Goal: Task Accomplishment & Management: Manage account settings

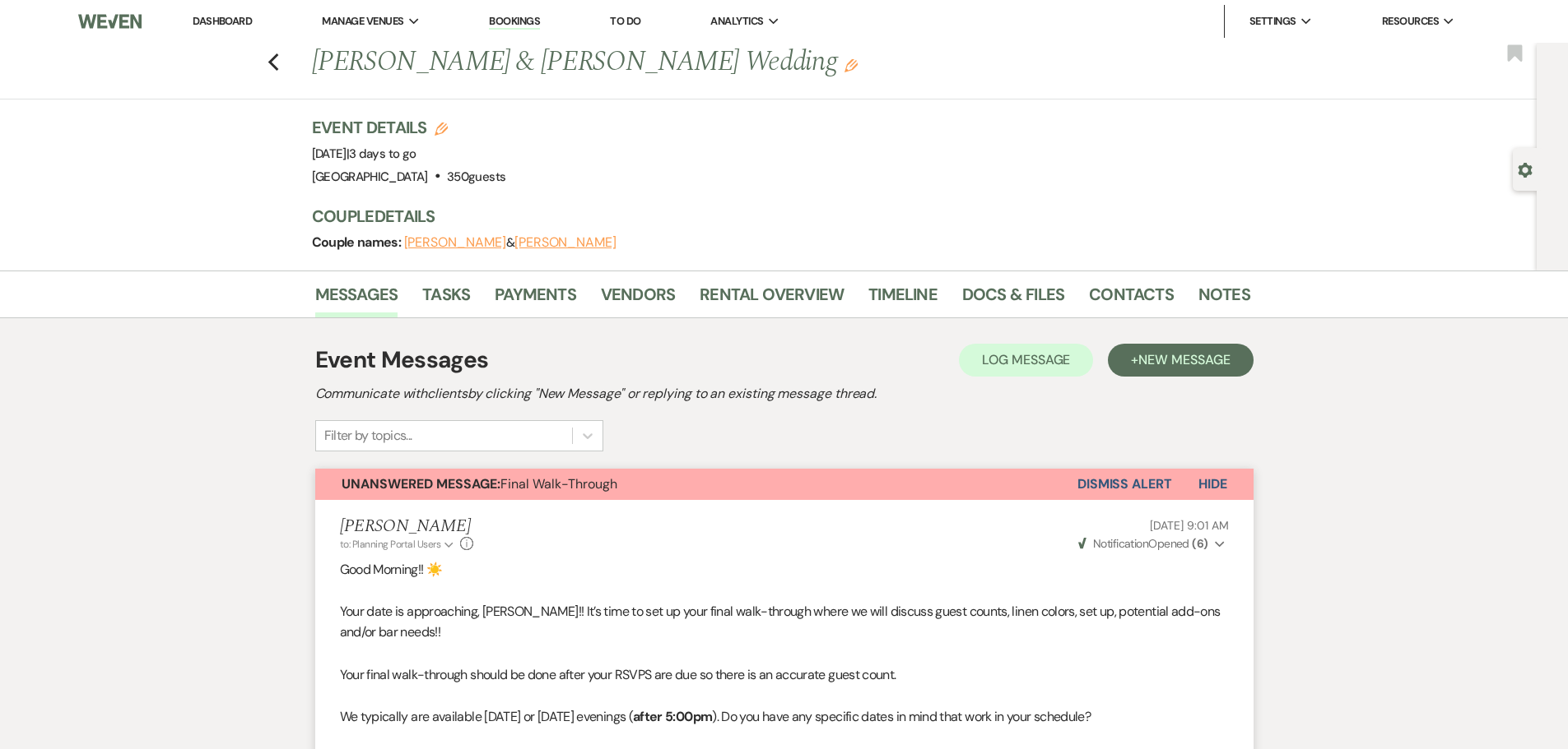
click at [219, 17] on link "Dashboard" at bounding box center [222, 21] width 59 height 14
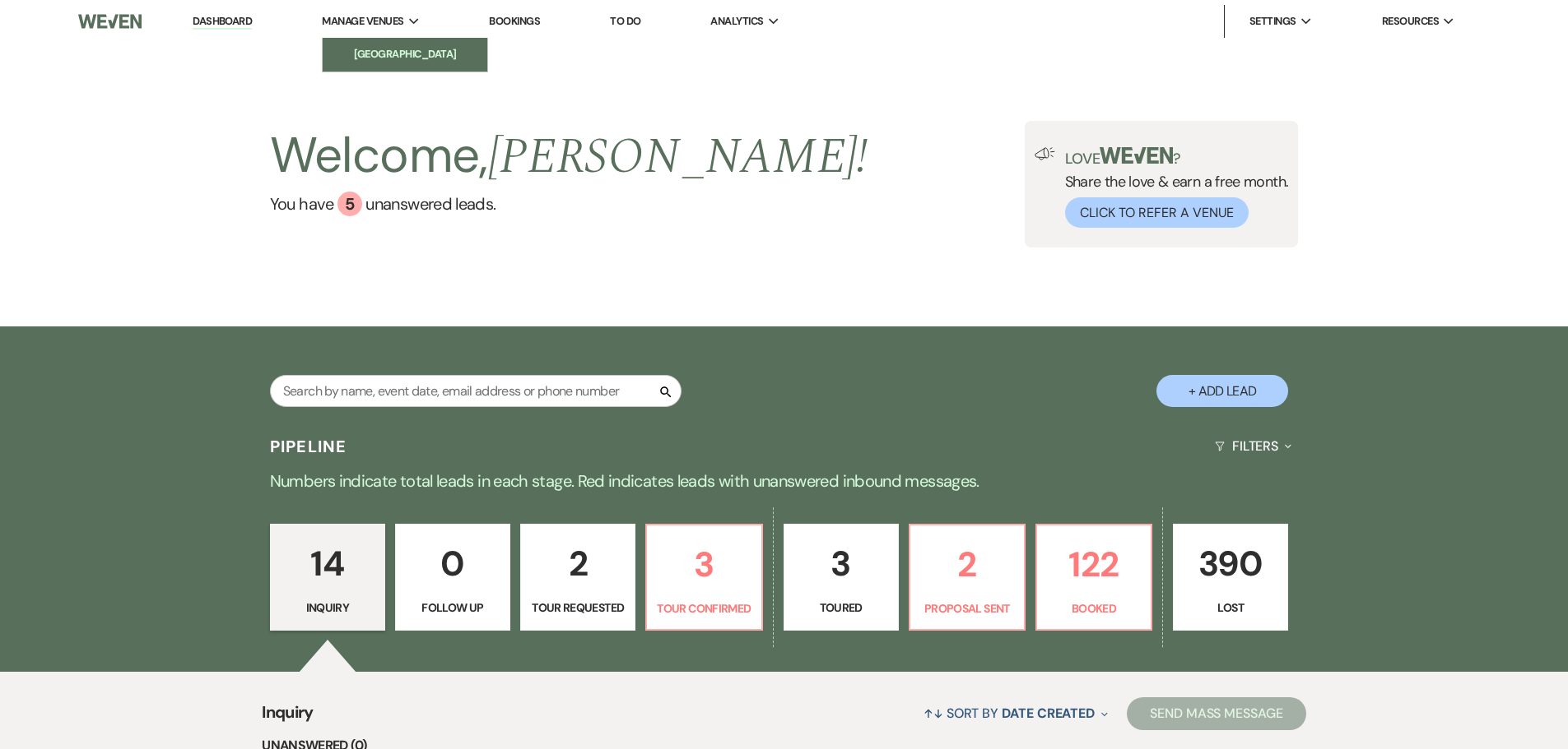
click at [351, 55] on li "[GEOGRAPHIC_DATA]" at bounding box center [405, 54] width 149 height 17
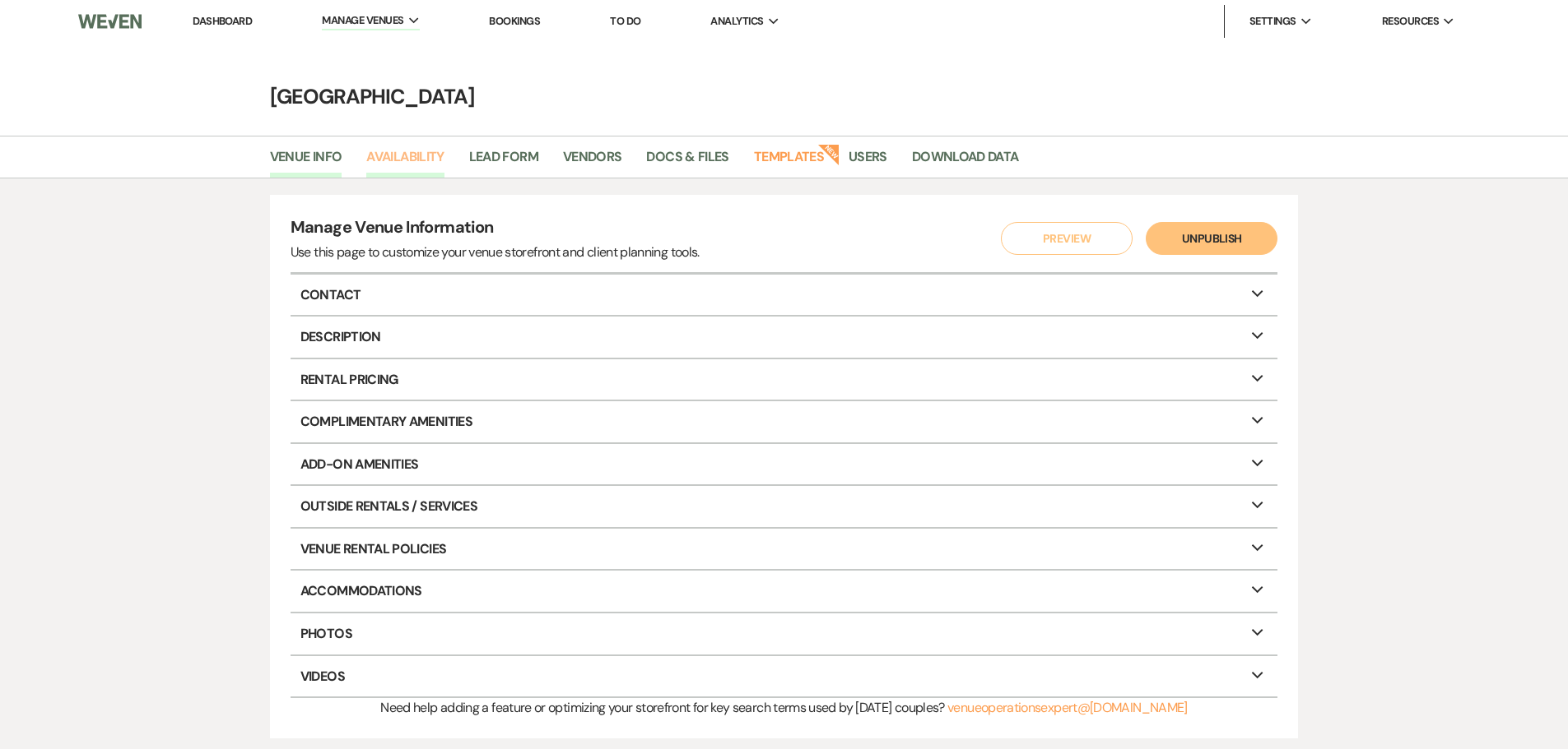
click at [433, 155] on link "Availability" at bounding box center [404, 162] width 78 height 31
select select "3"
select select "2026"
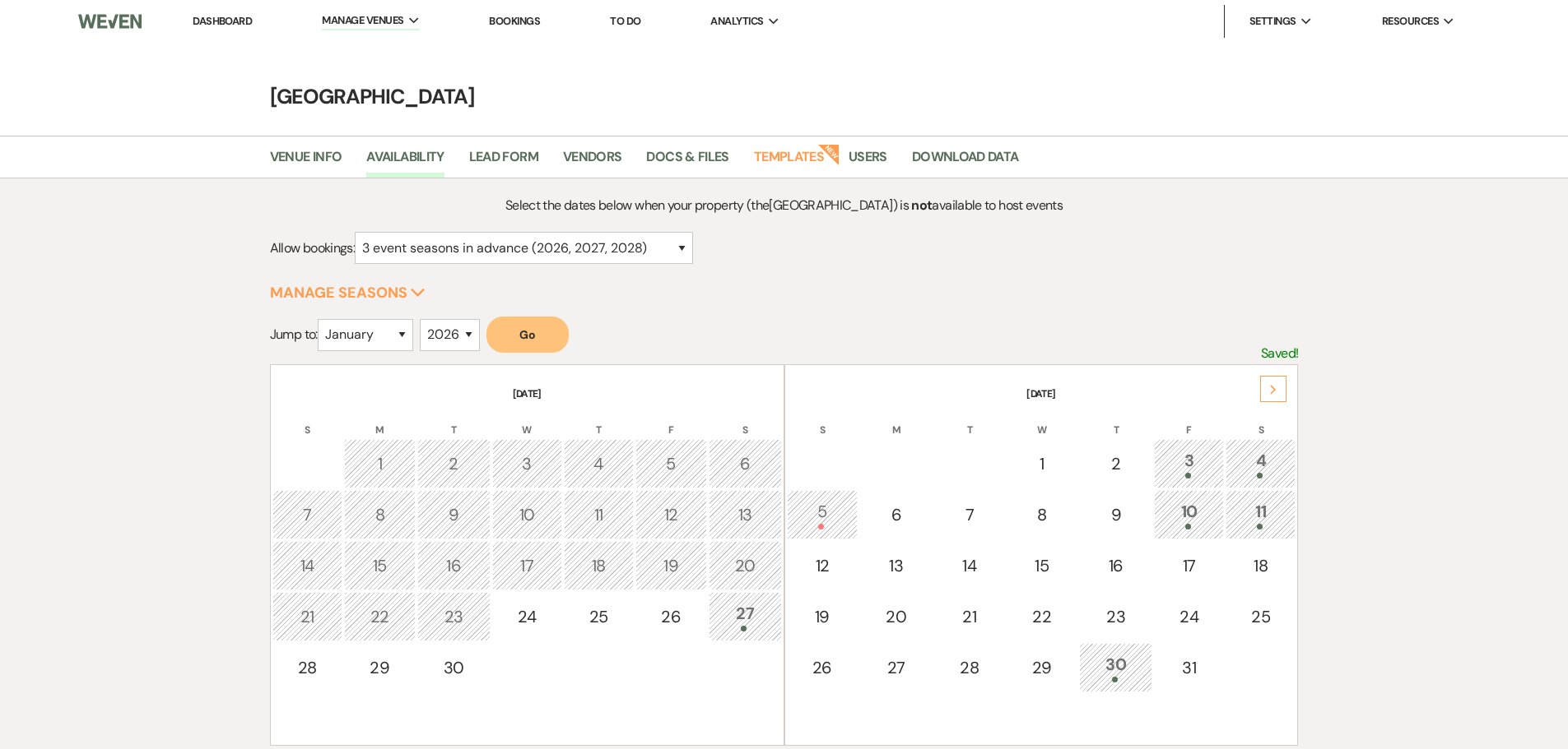
click at [1271, 388] on icon "Next" at bounding box center [1273, 389] width 8 height 10
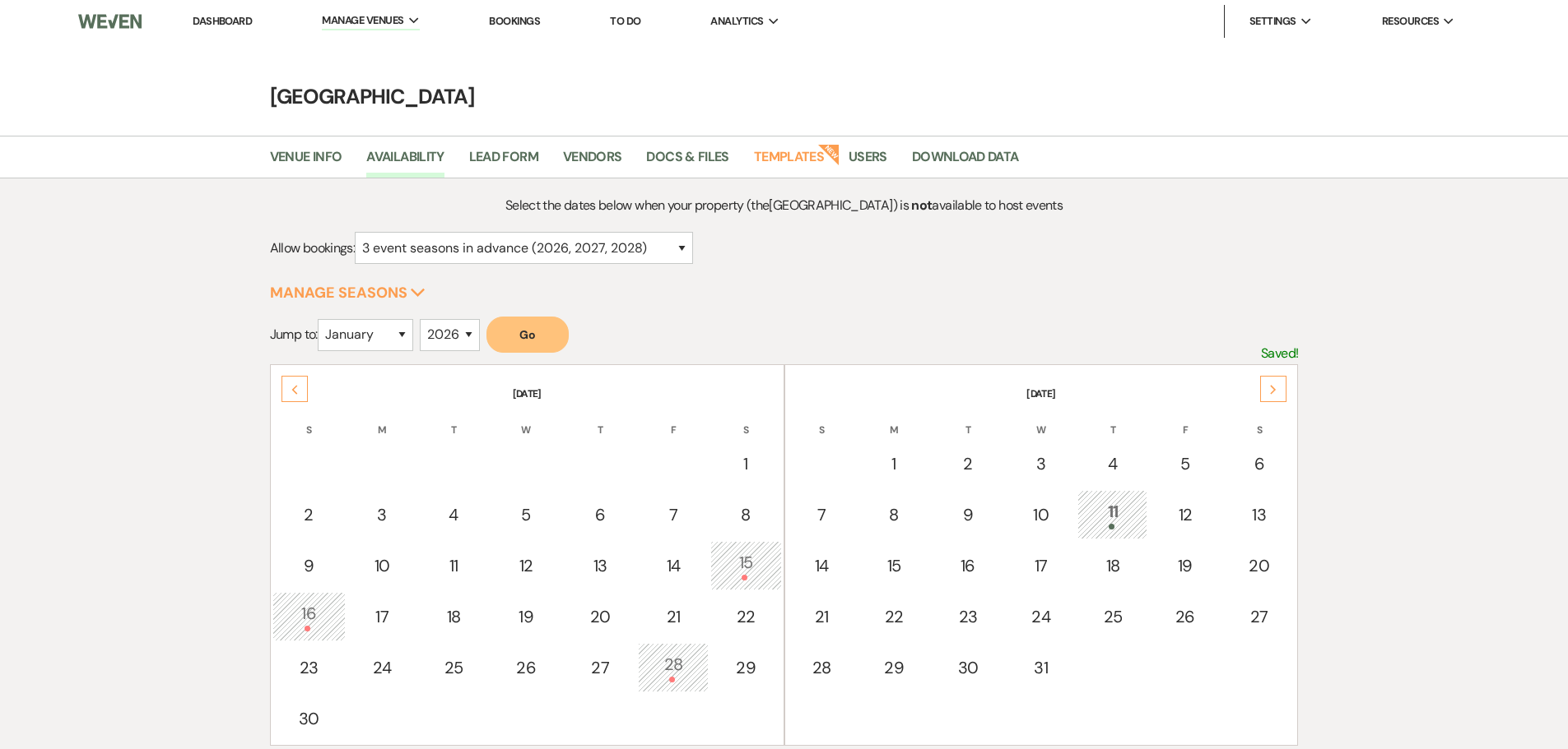
click at [1271, 388] on icon "Next" at bounding box center [1273, 389] width 8 height 10
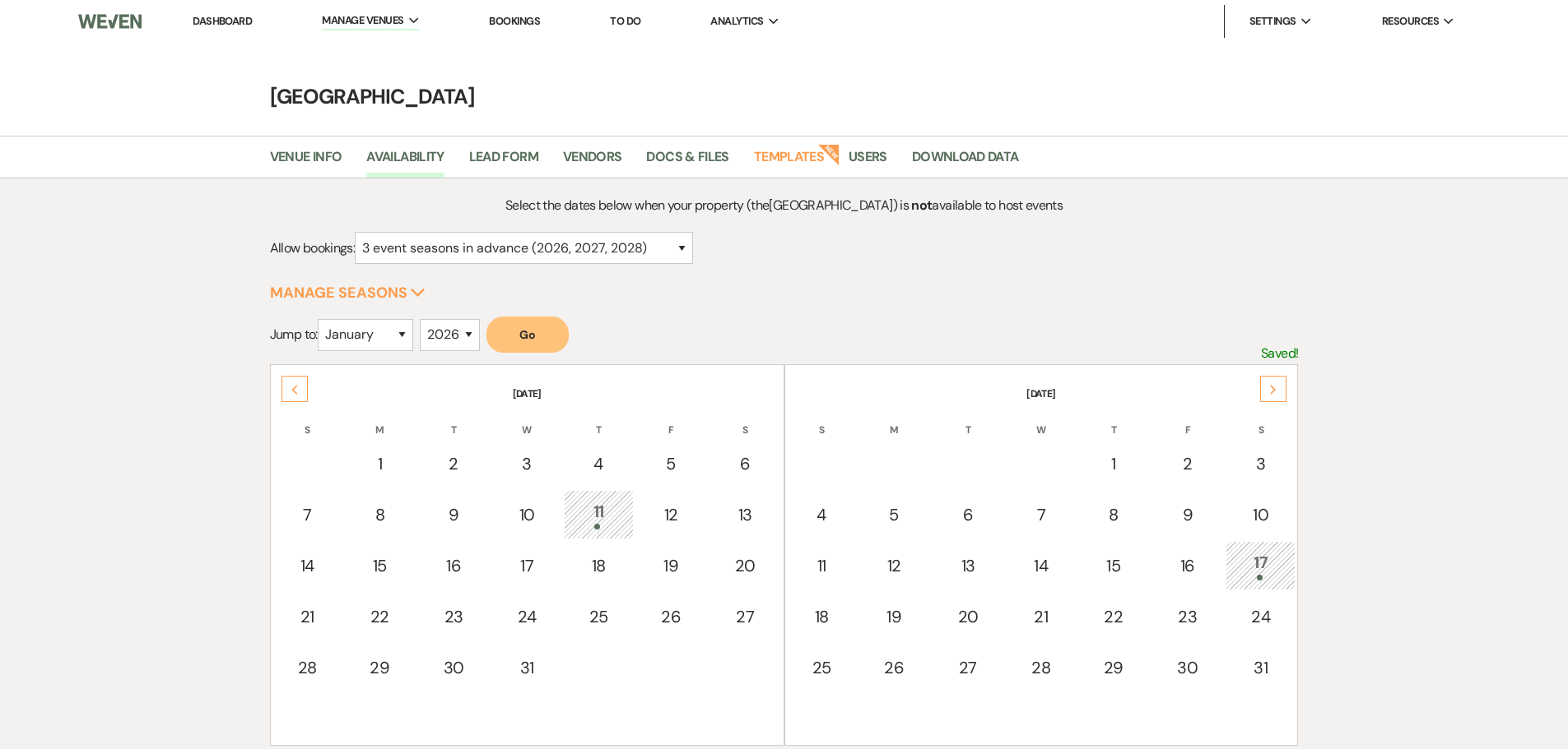
click at [1271, 388] on icon "Next" at bounding box center [1273, 389] width 8 height 10
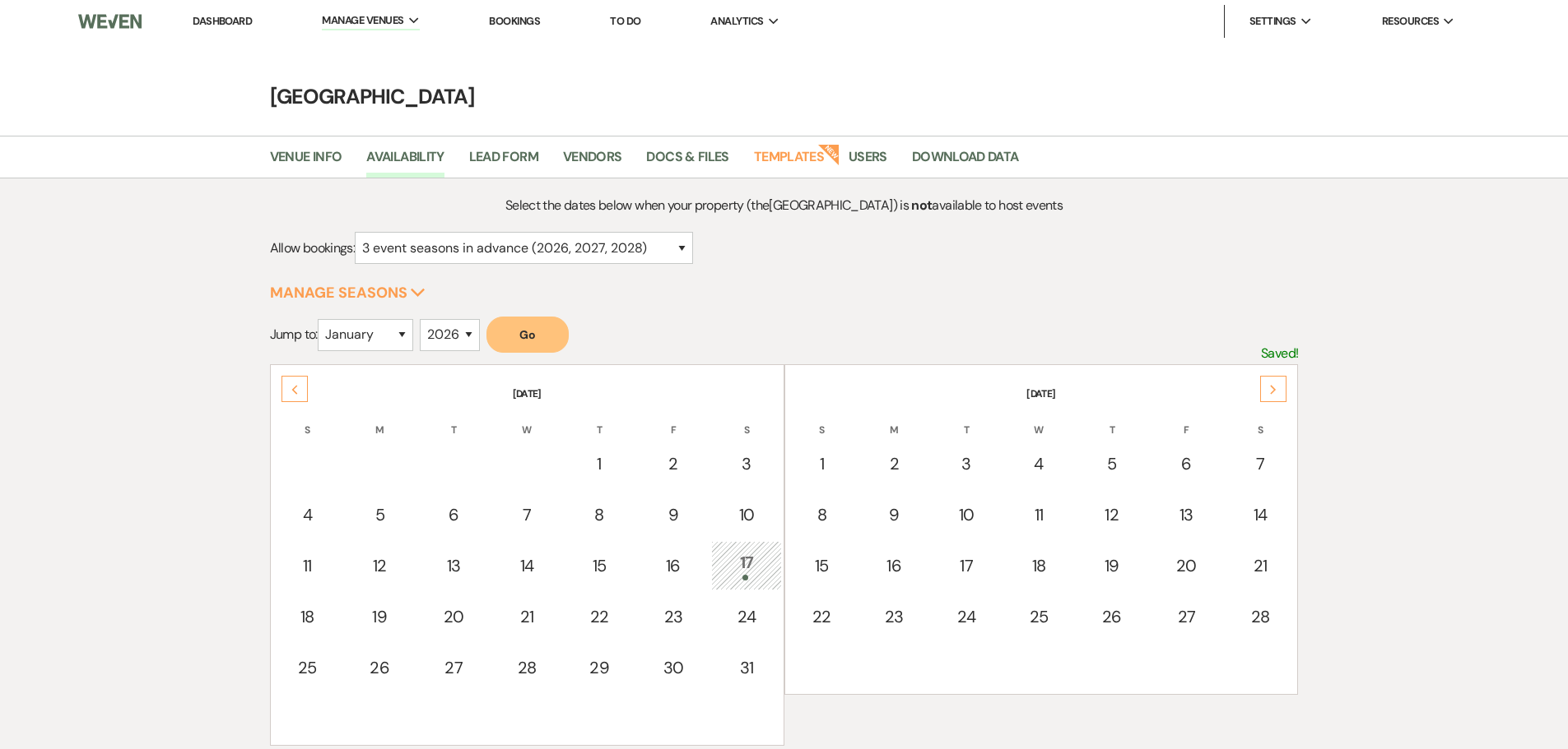
click at [1271, 388] on icon "Next" at bounding box center [1273, 389] width 8 height 10
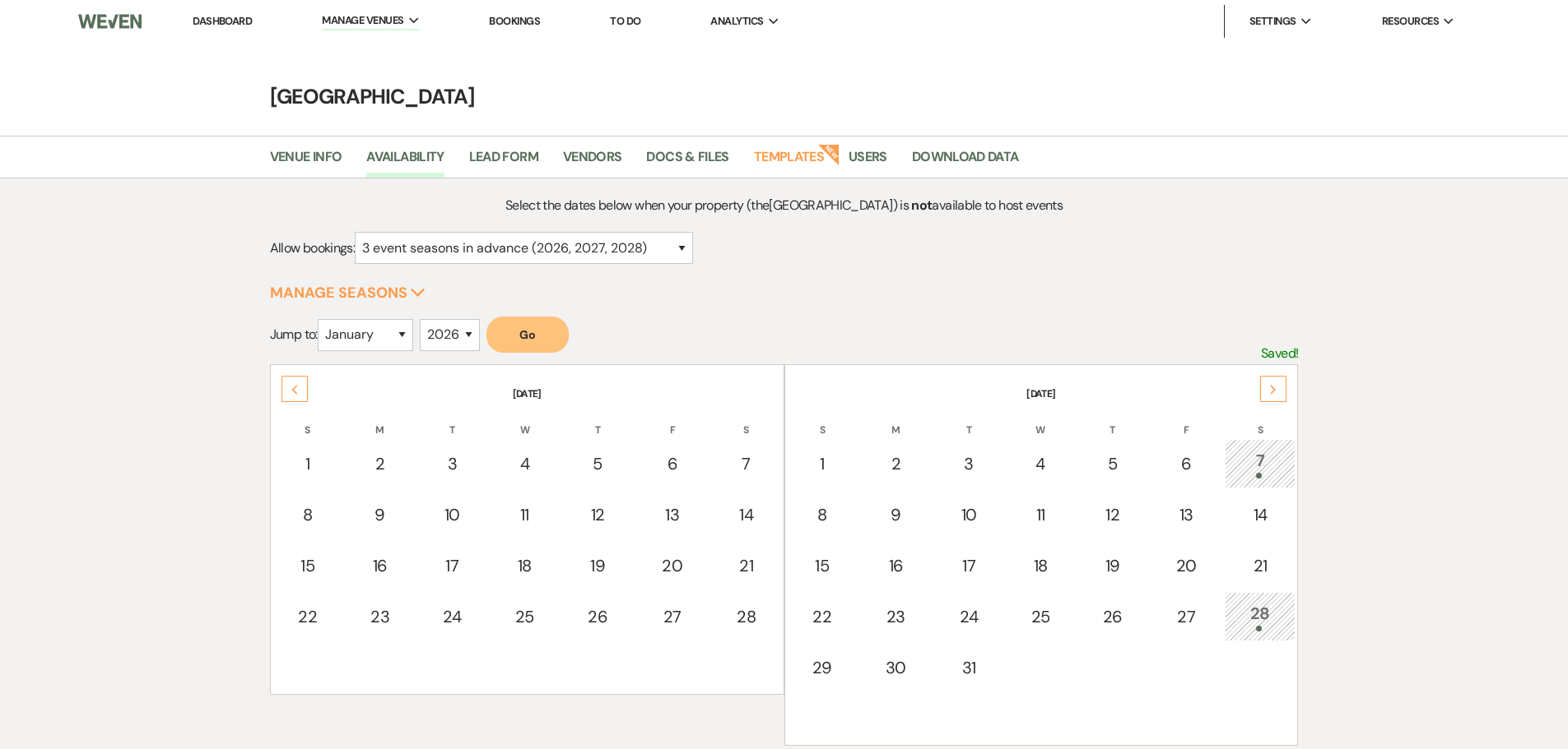
click at [1271, 388] on icon "Next" at bounding box center [1273, 389] width 8 height 10
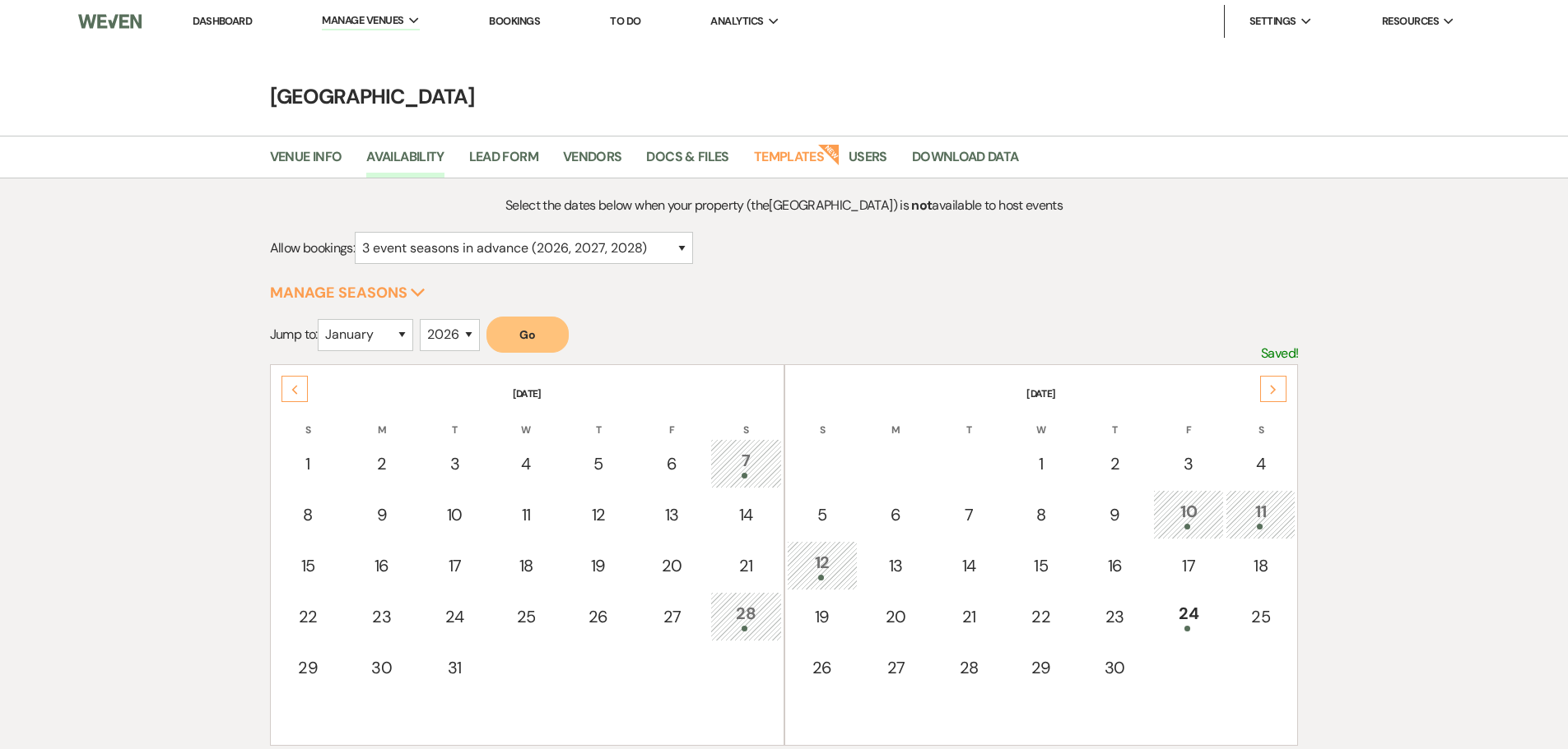
click at [1271, 388] on icon "Next" at bounding box center [1273, 389] width 8 height 10
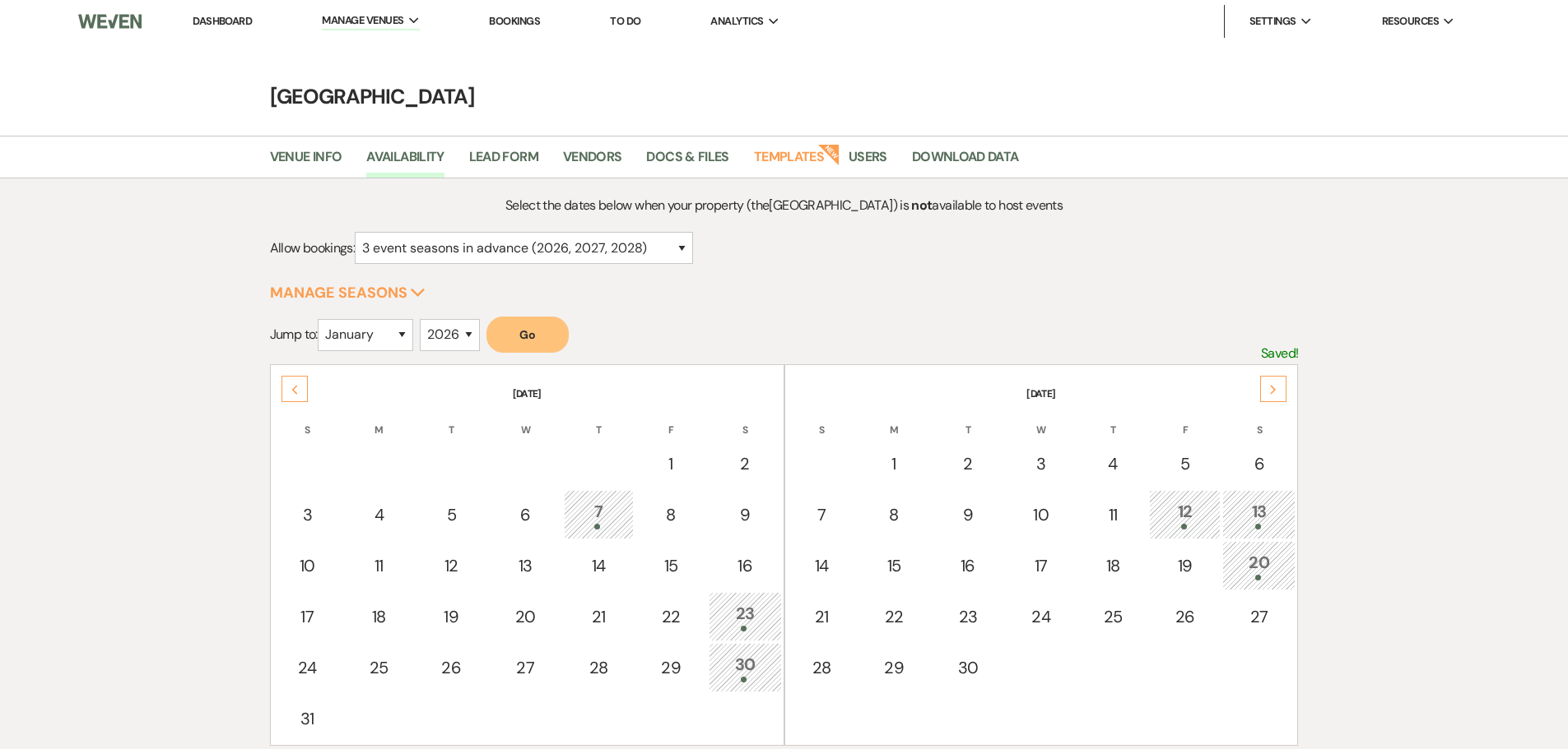
click at [1271, 388] on icon "Next" at bounding box center [1273, 389] width 8 height 10
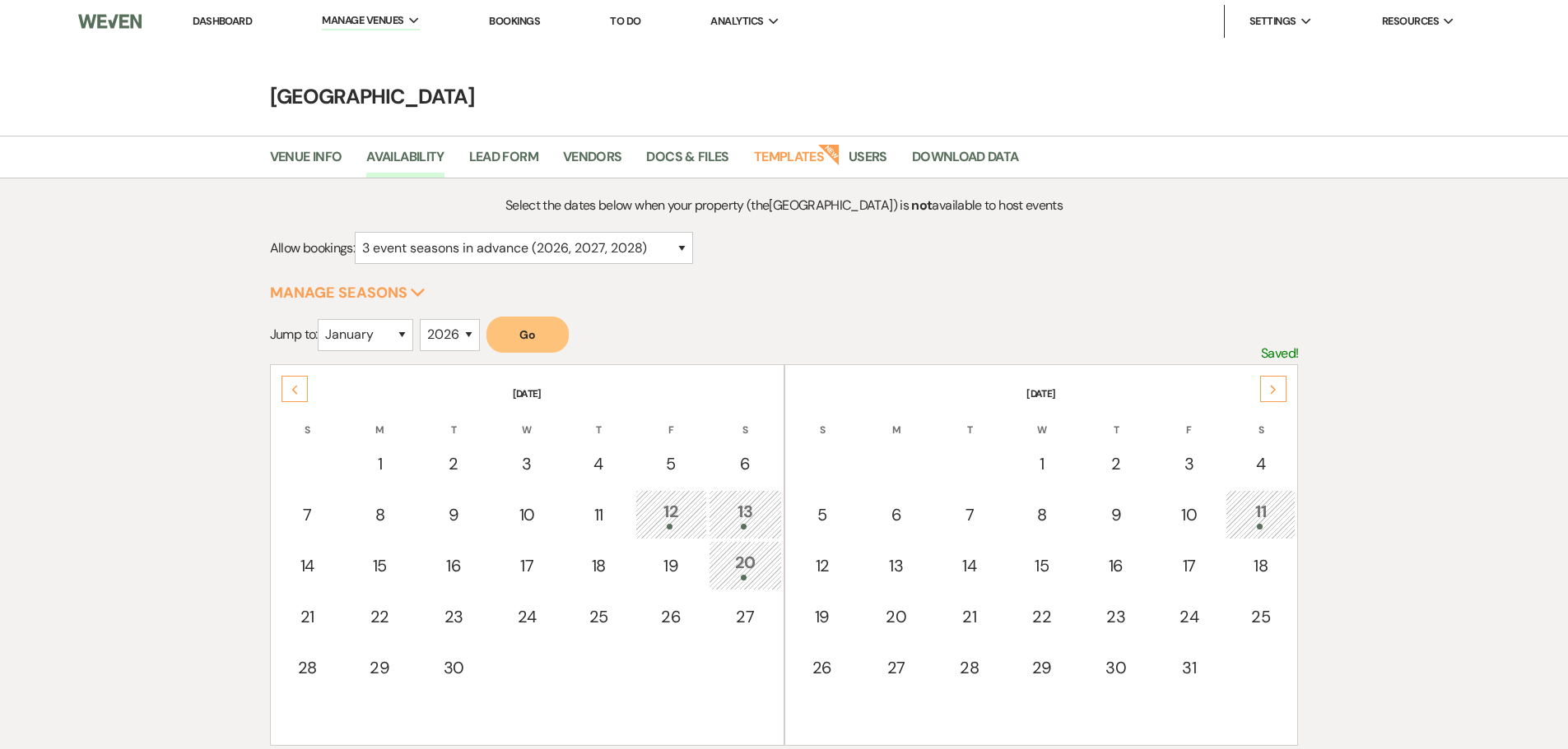
click at [219, 21] on link "Dashboard" at bounding box center [222, 21] width 59 height 14
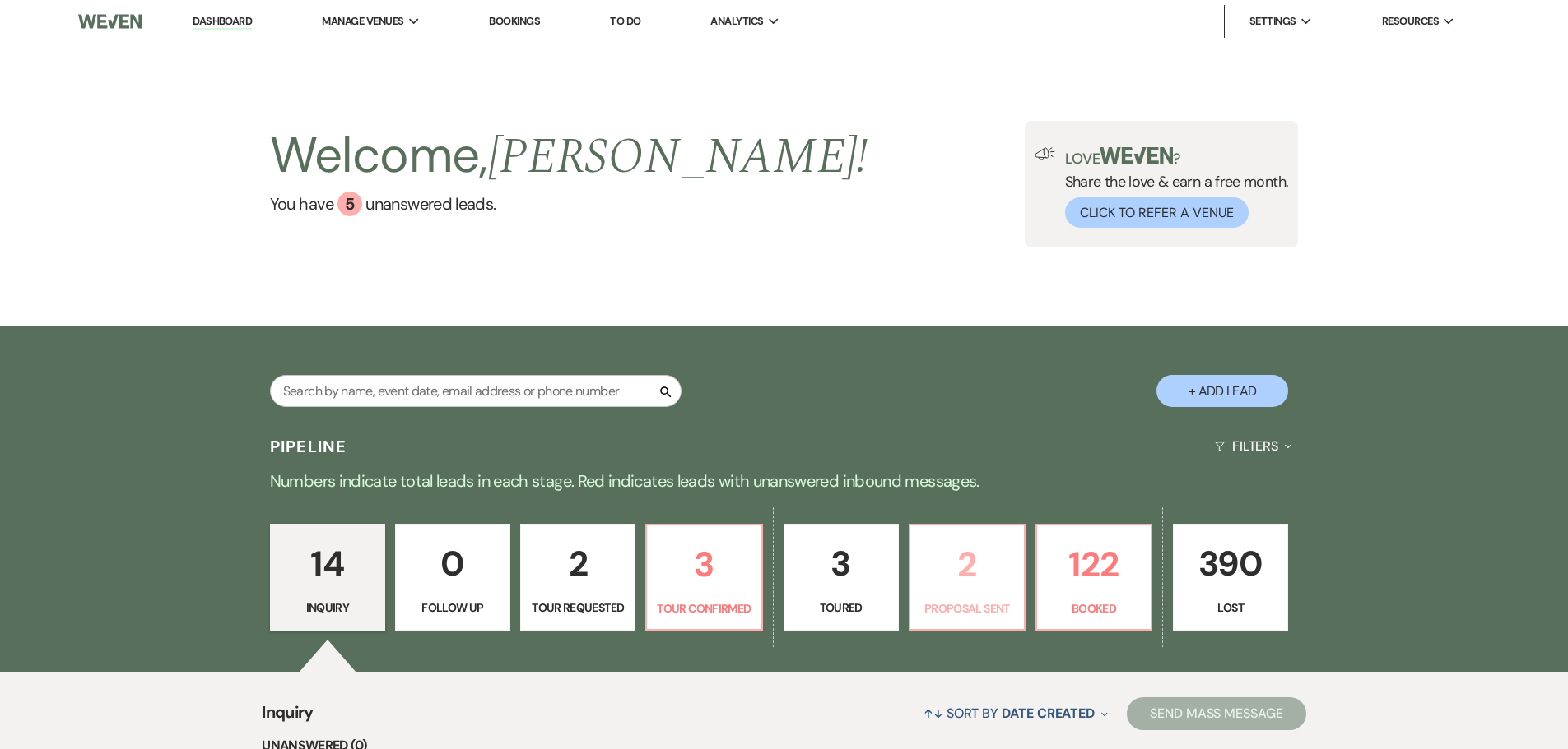
click at [979, 572] on p "2" at bounding box center [966, 564] width 93 height 55
select select "6"
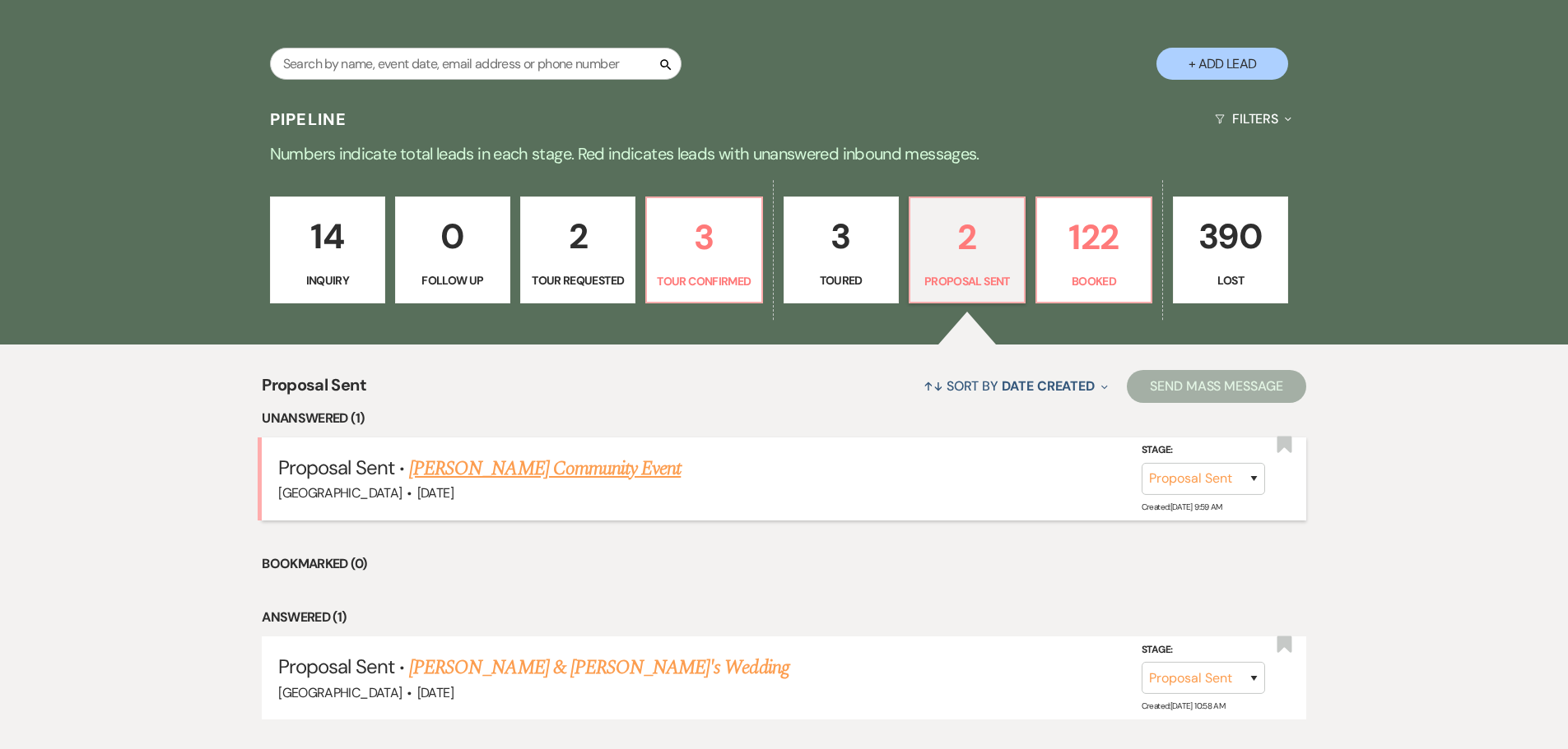
scroll to position [329, 0]
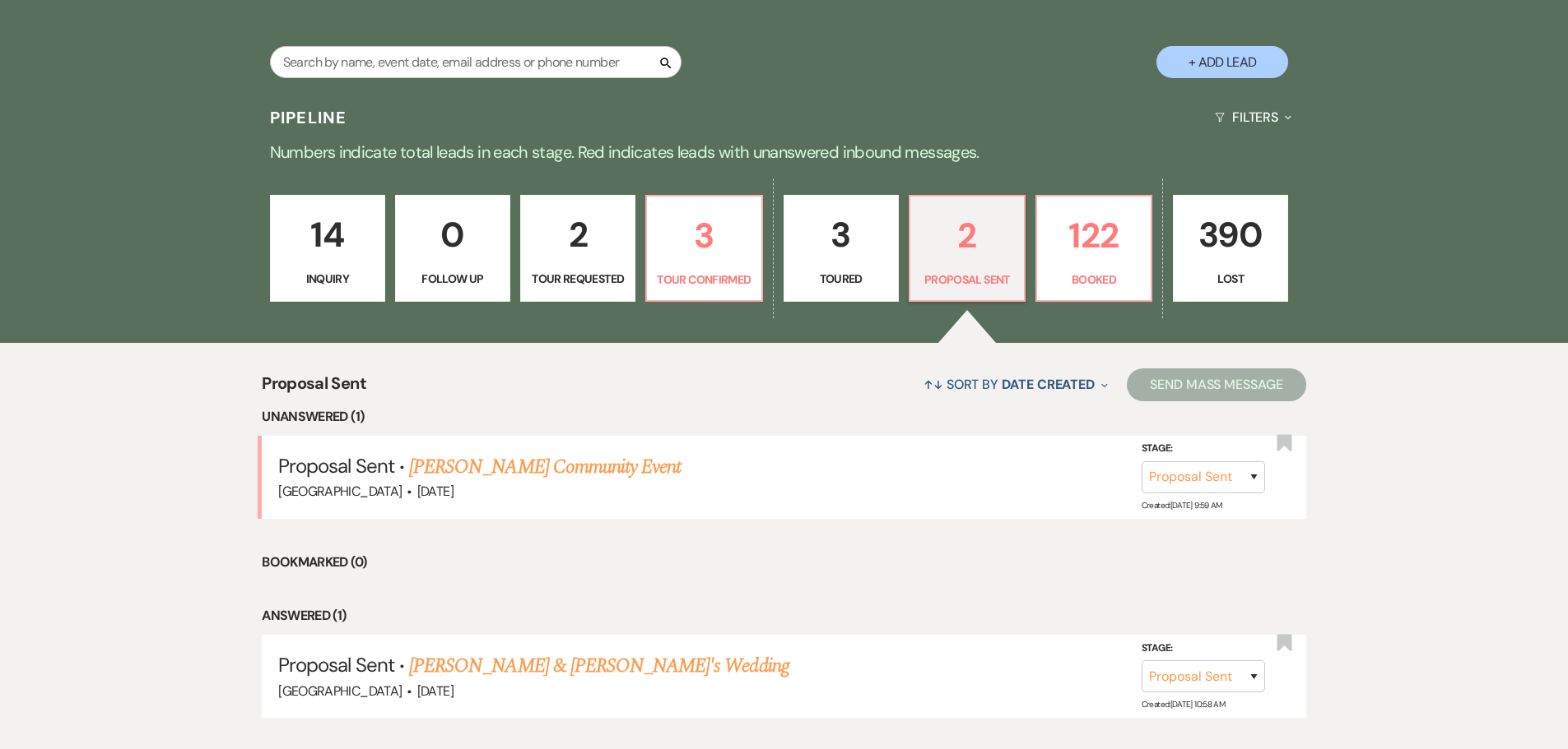
click at [866, 244] on p "3" at bounding box center [840, 234] width 93 height 55
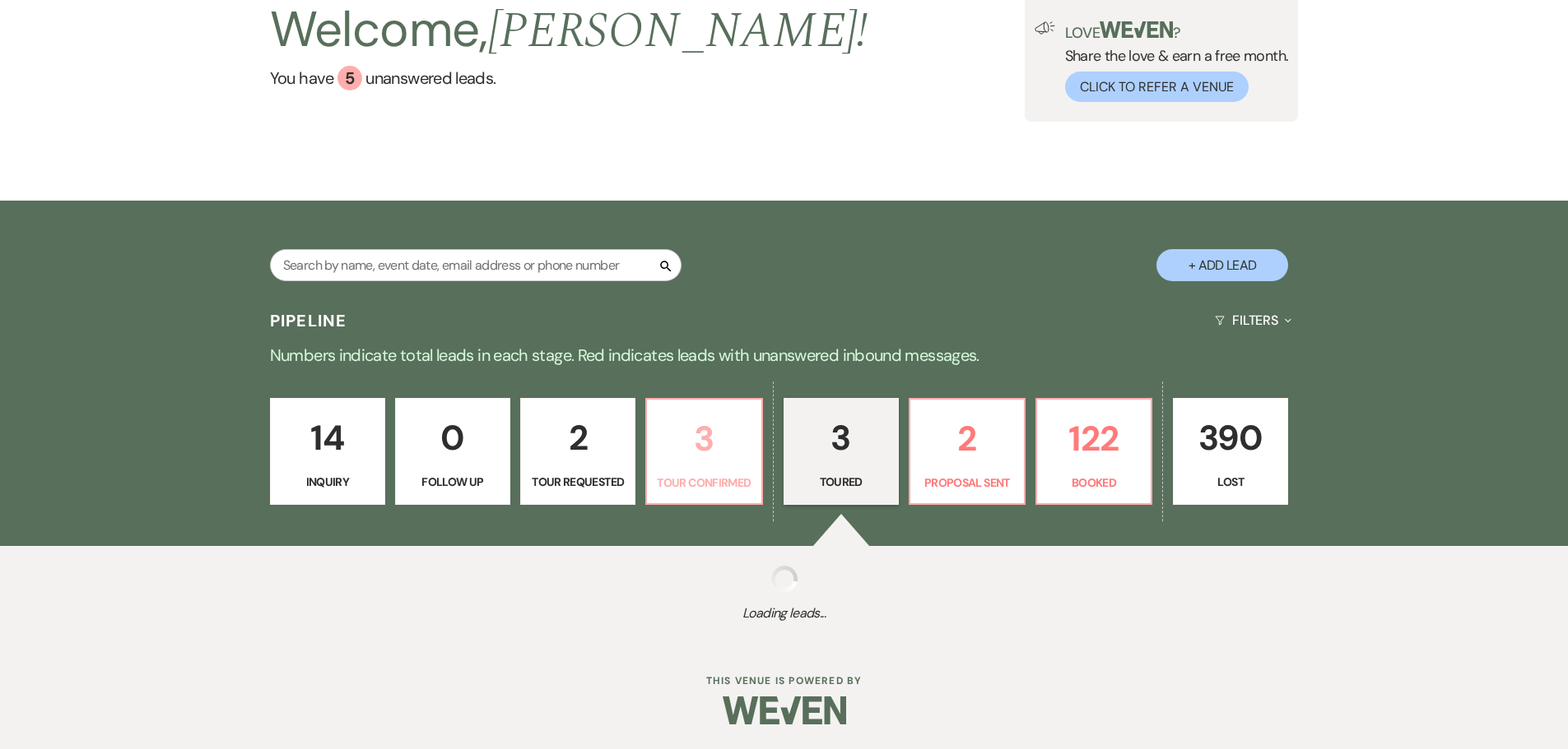
select select "5"
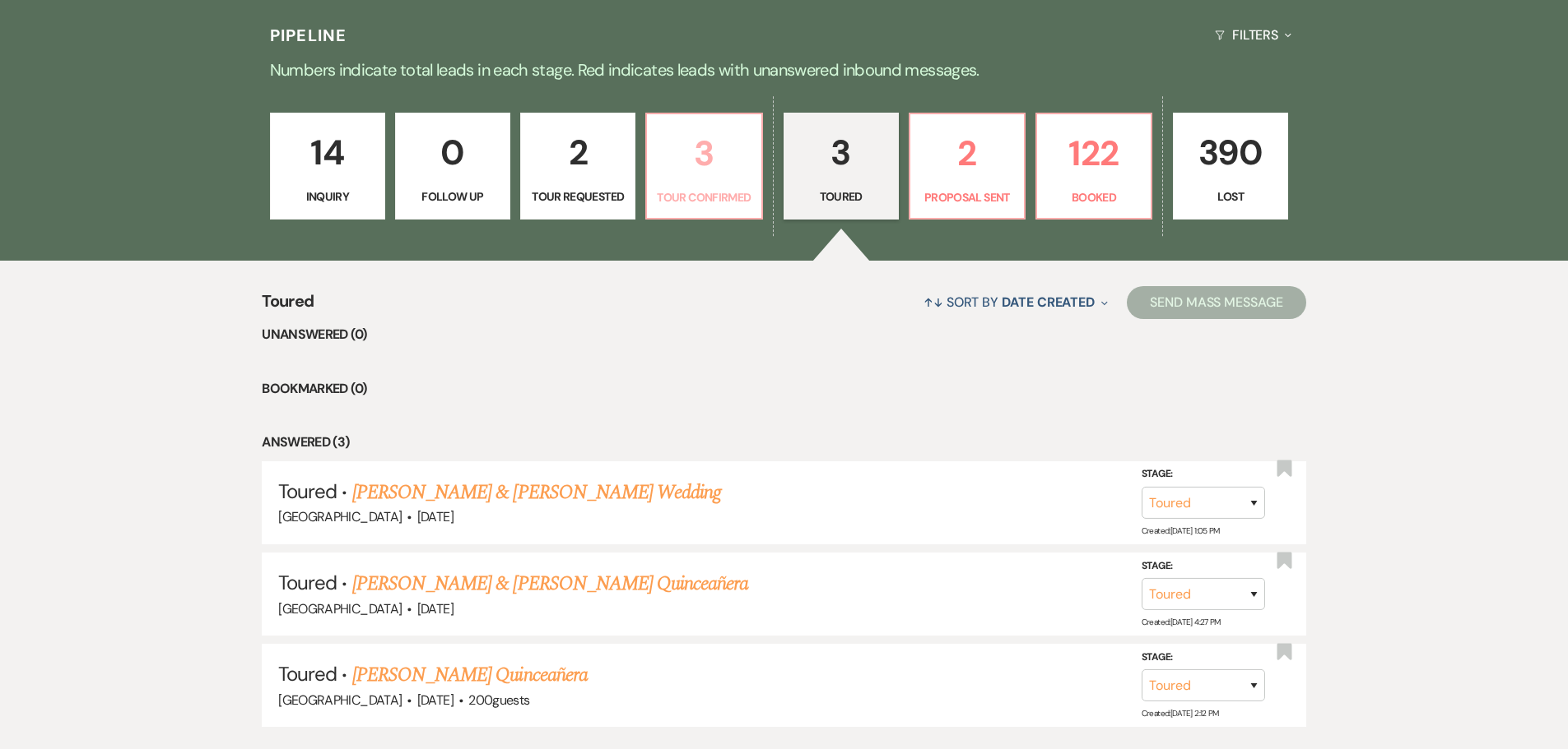
click at [723, 148] on p "3" at bounding box center [703, 153] width 93 height 55
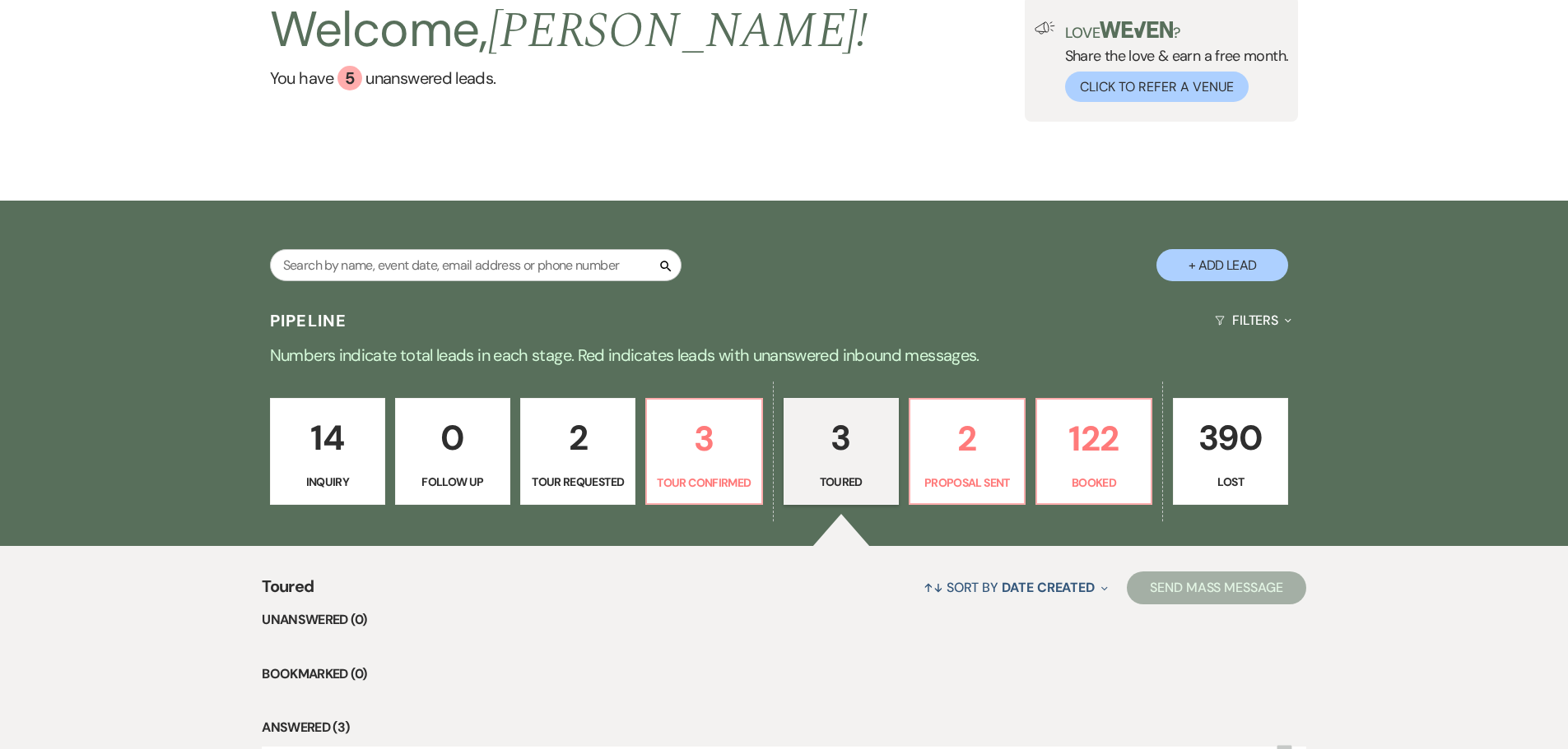
select select "4"
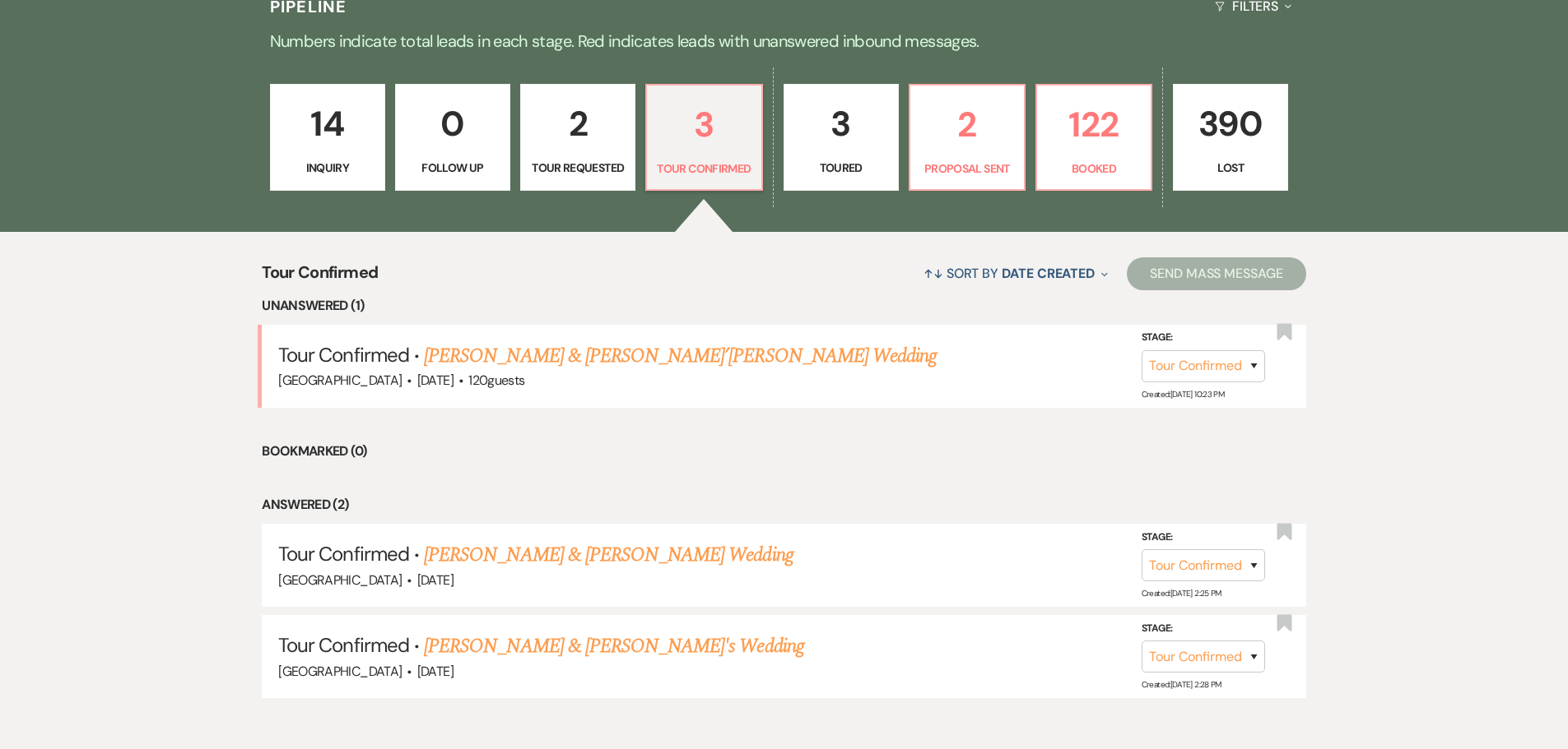
scroll to position [411, 0]
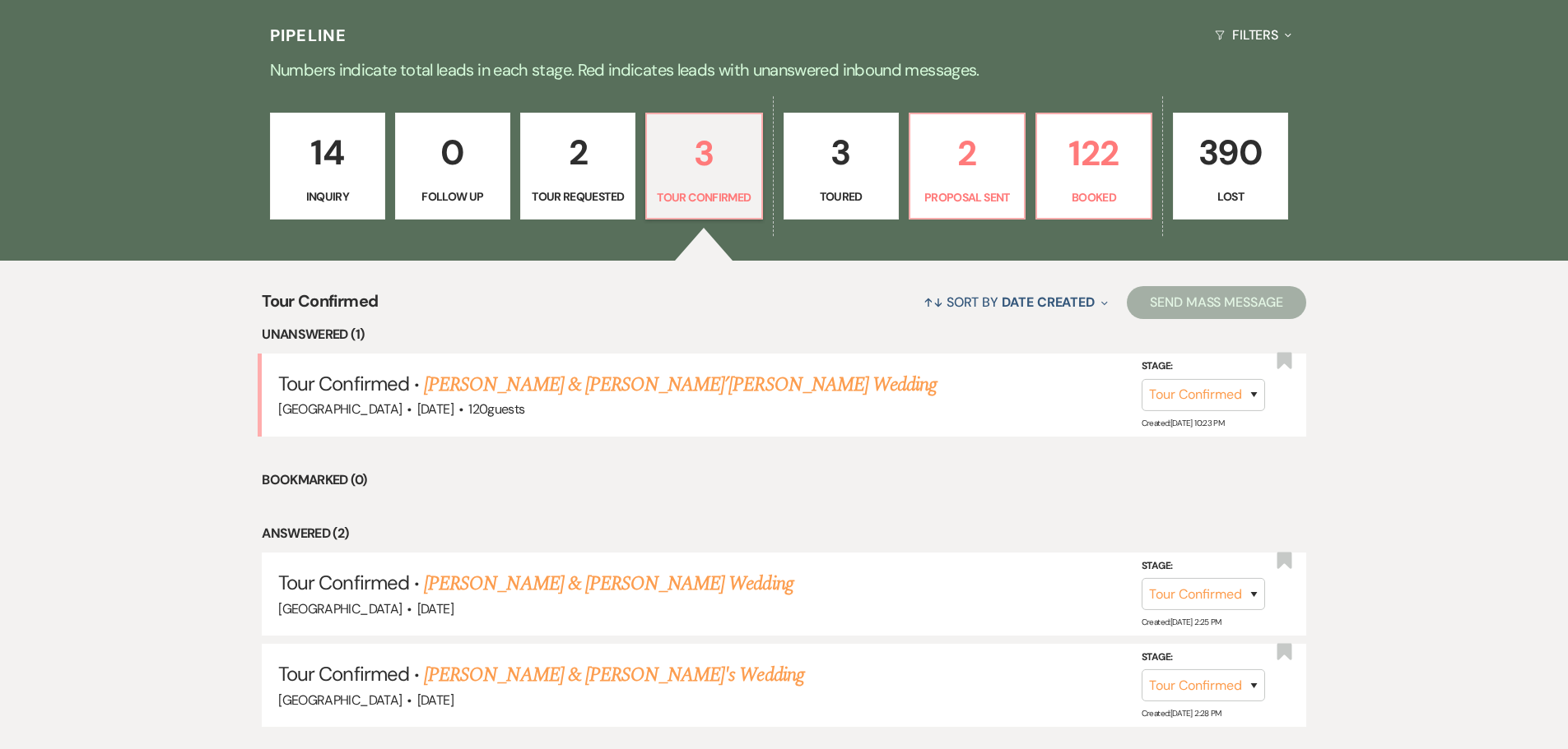
click at [573, 174] on p "2" at bounding box center [577, 152] width 93 height 55
select select "2"
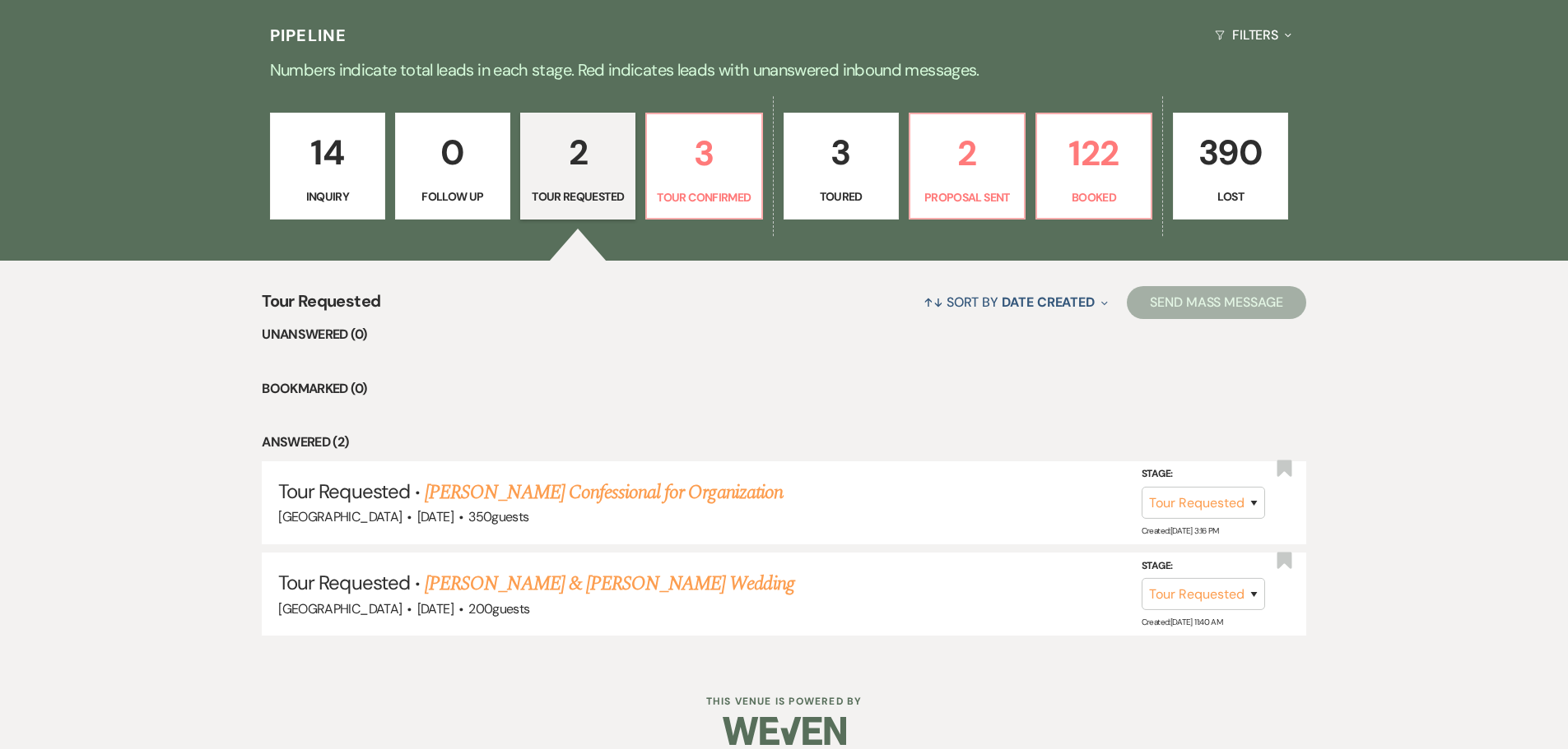
click at [439, 149] on p "0" at bounding box center [452, 152] width 93 height 55
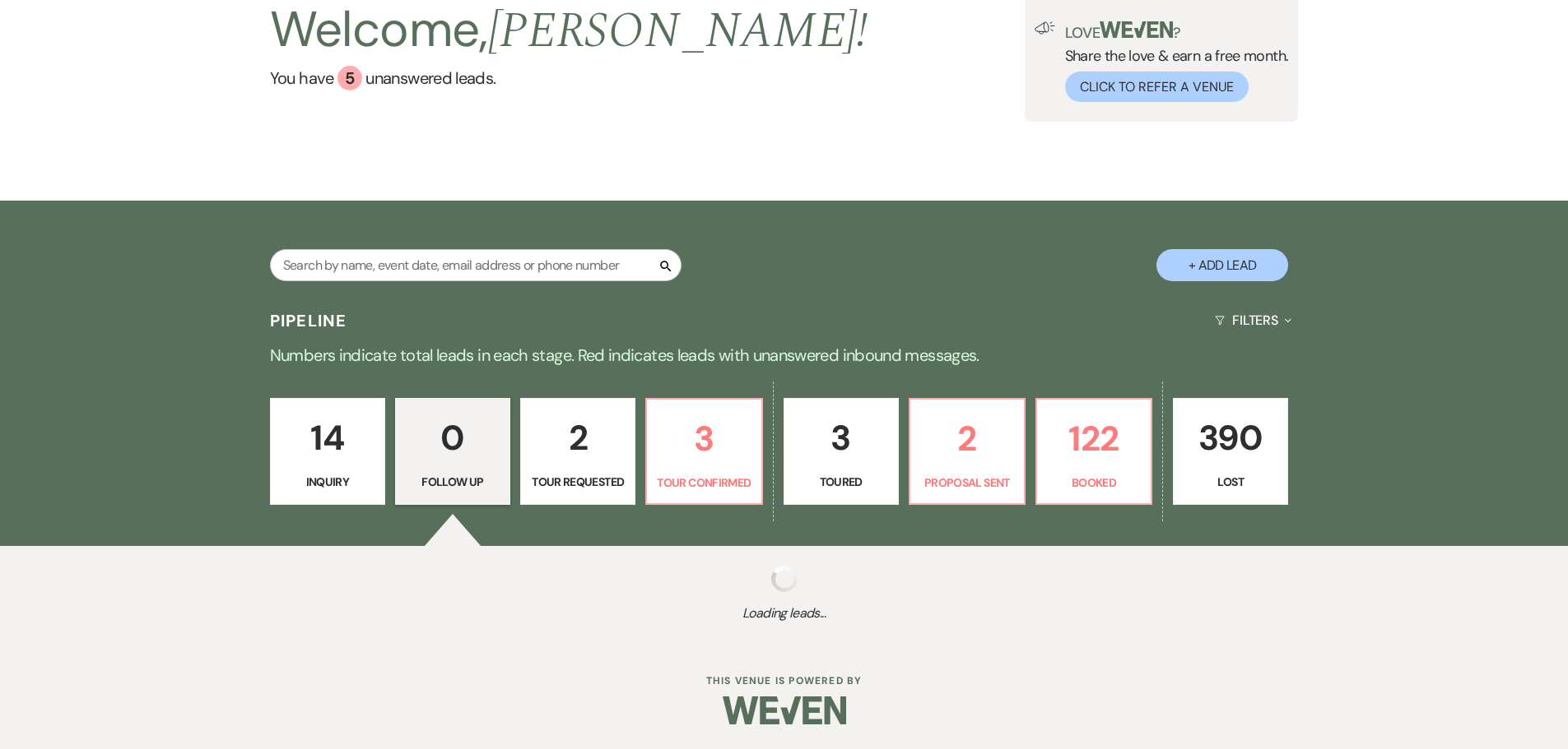
scroll to position [165, 0]
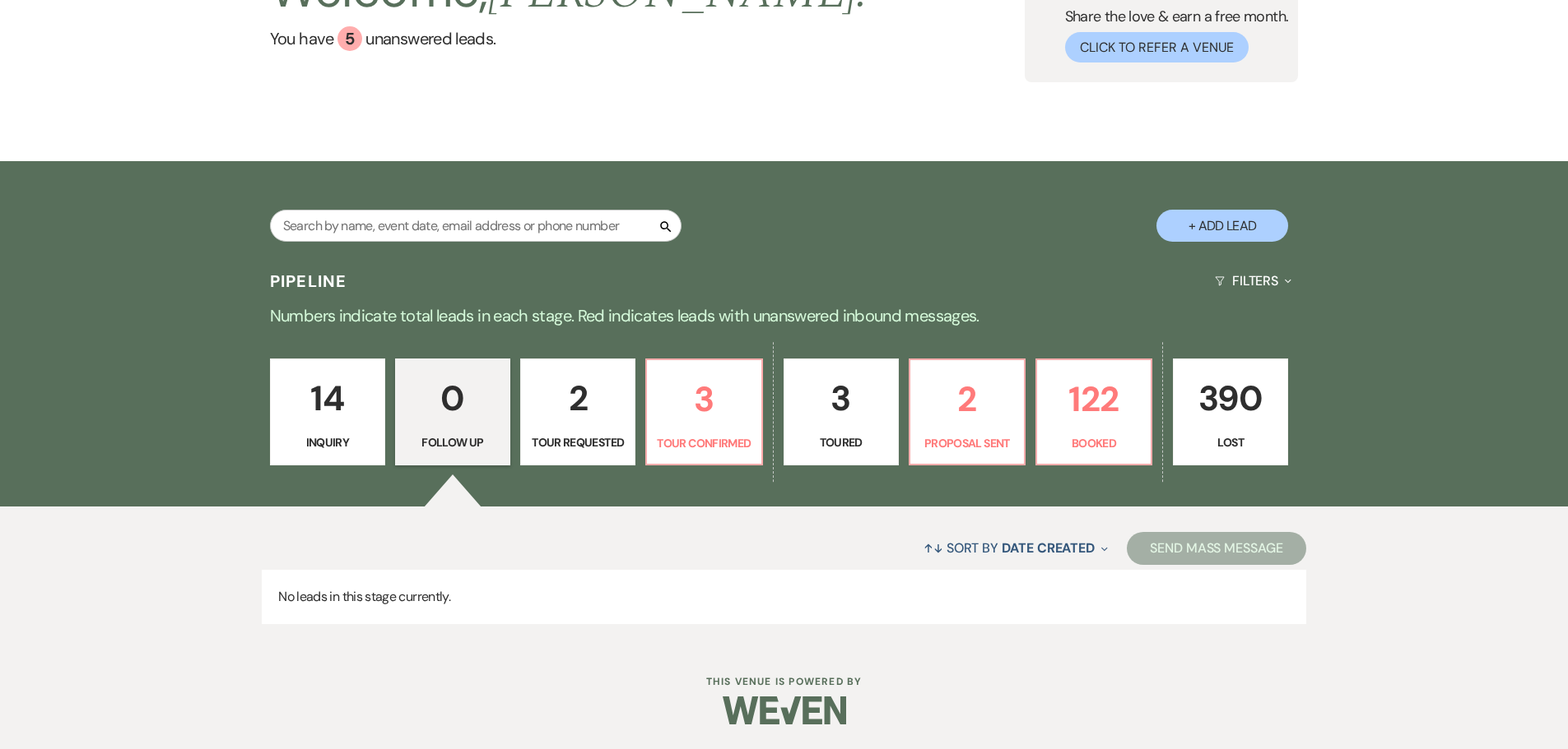
click at [329, 400] on p "14" at bounding box center [327, 398] width 93 height 55
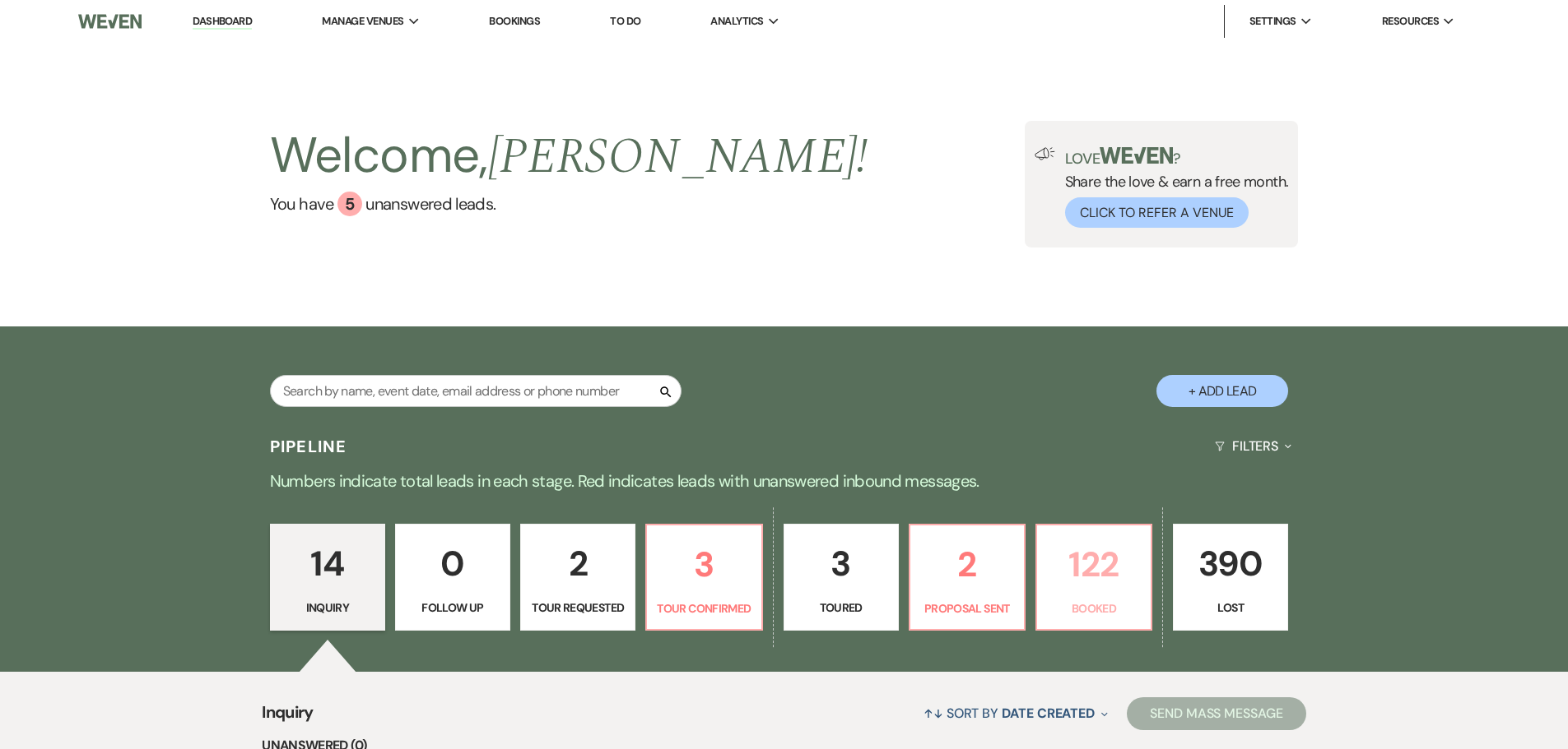
click at [1081, 582] on p "122" at bounding box center [1094, 564] width 93 height 55
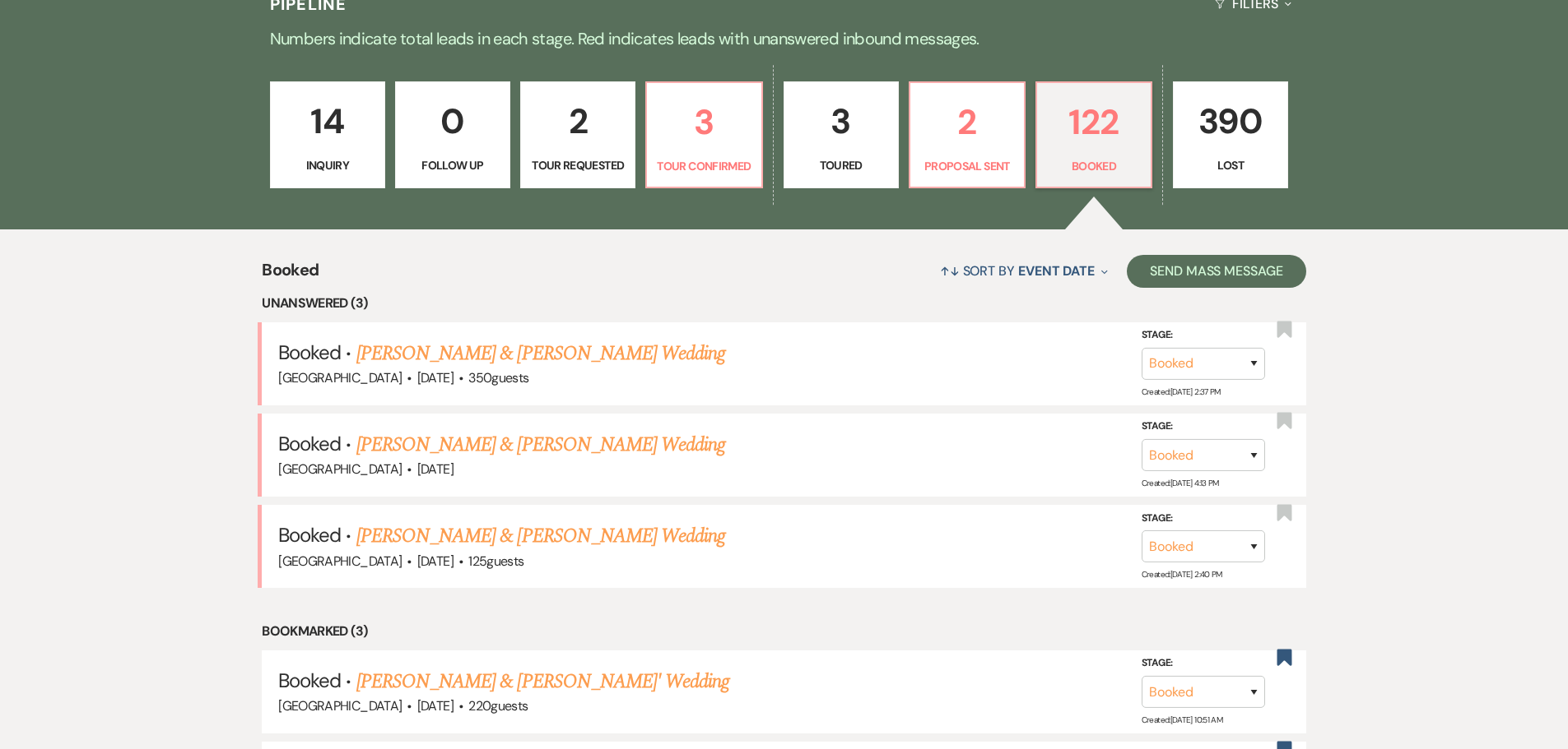
scroll to position [455, 0]
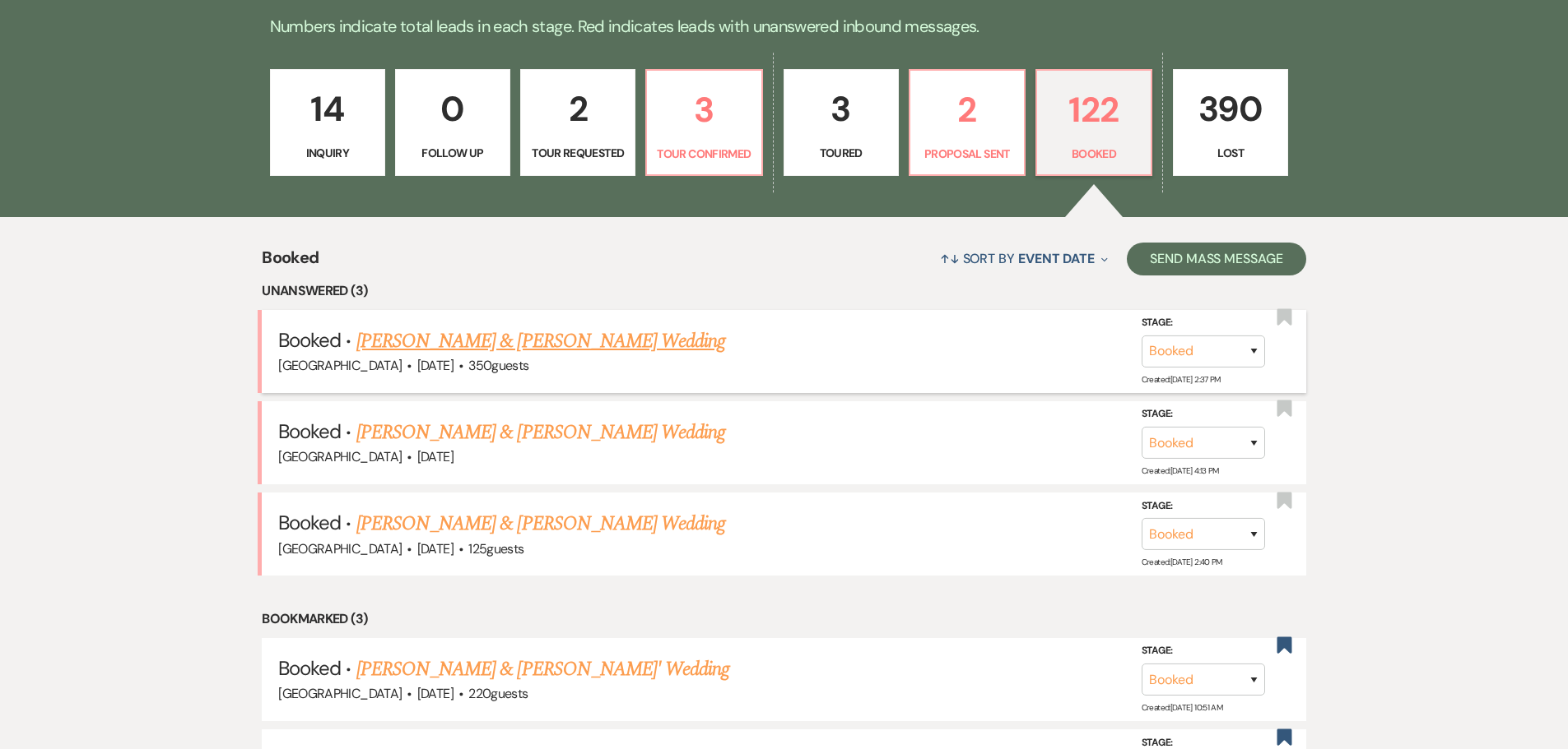
click at [511, 339] on link "[PERSON_NAME] & [PERSON_NAME] Wedding" at bounding box center [541, 341] width 369 height 30
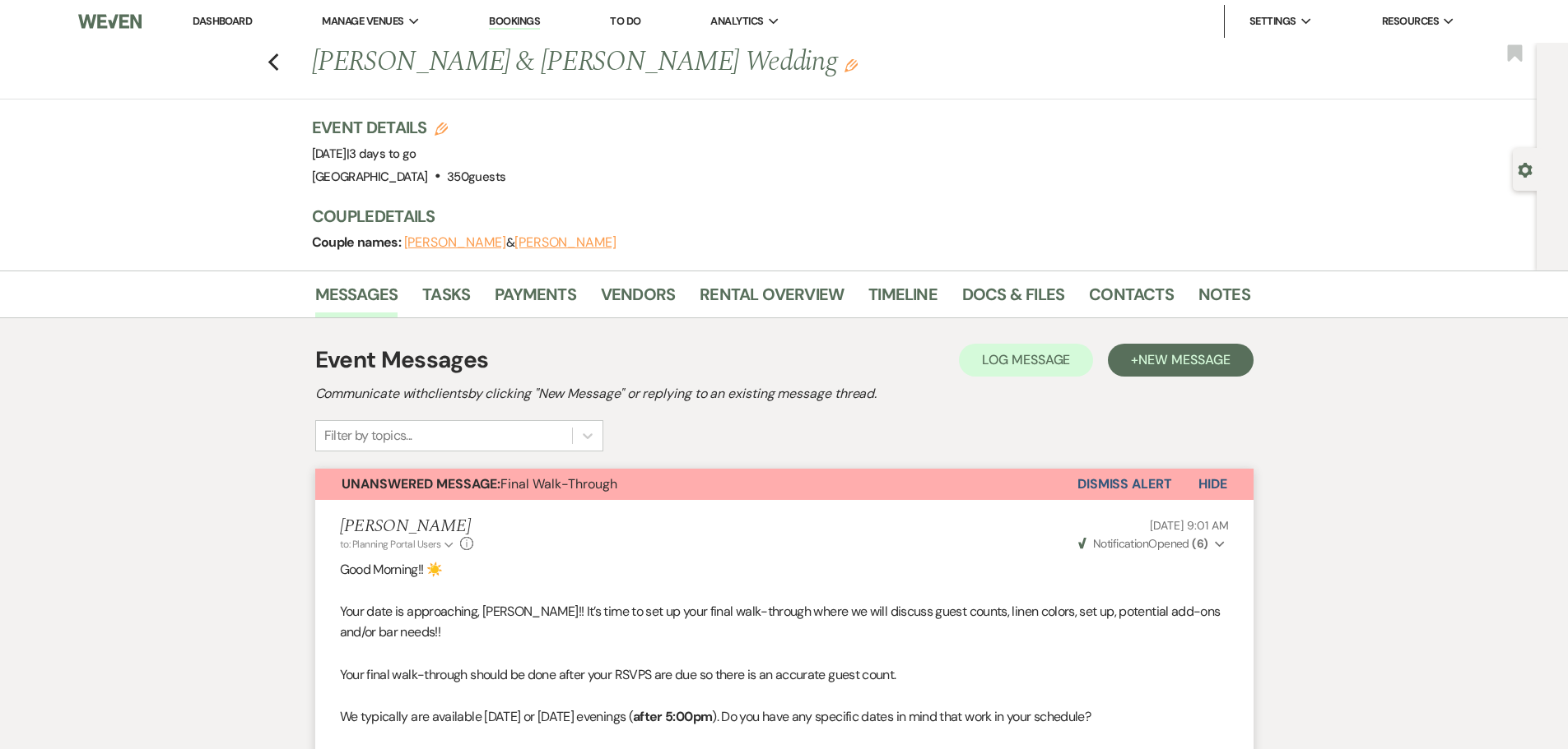
click at [231, 24] on link "Dashboard" at bounding box center [222, 21] width 59 height 14
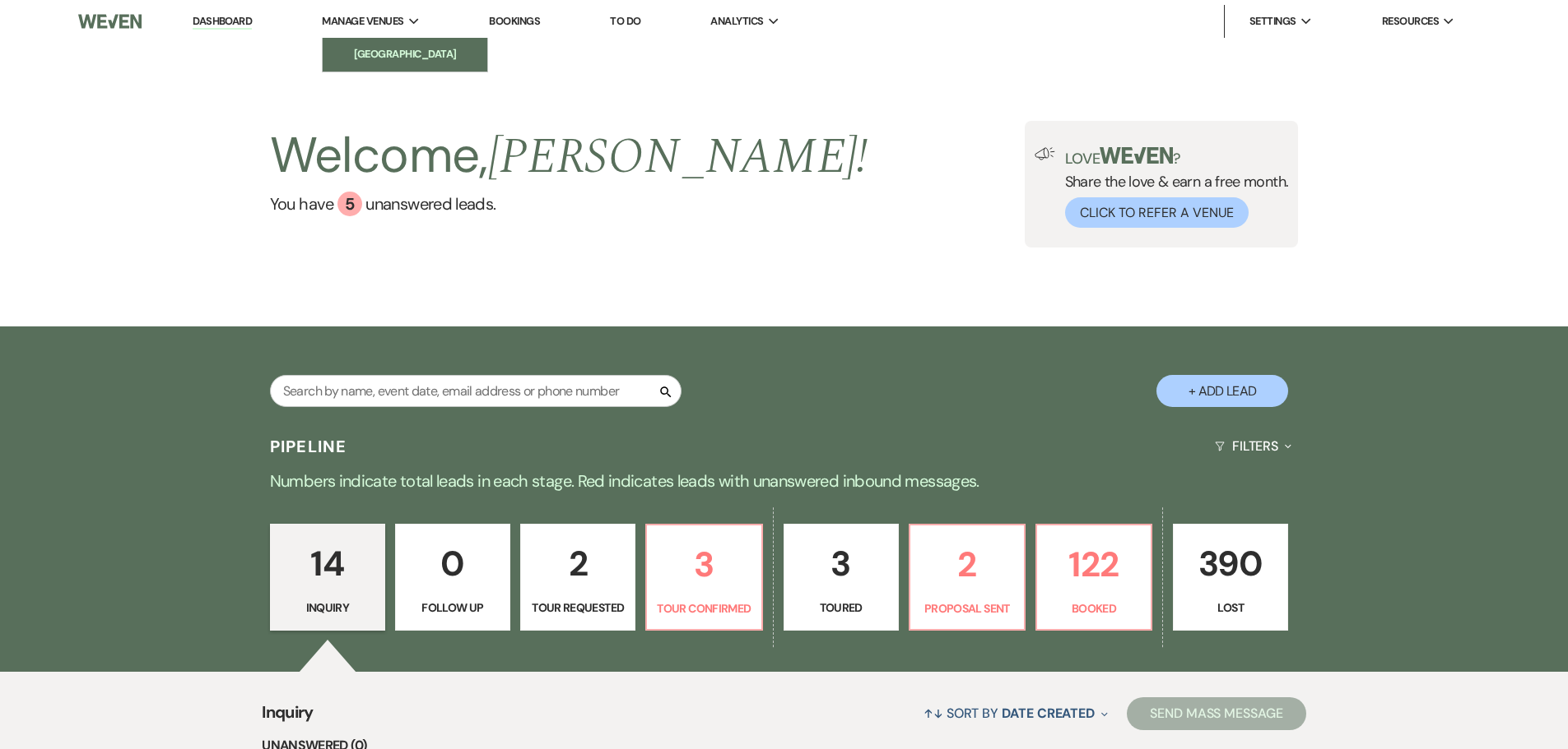
click at [373, 58] on li "[GEOGRAPHIC_DATA]" at bounding box center [405, 54] width 149 height 17
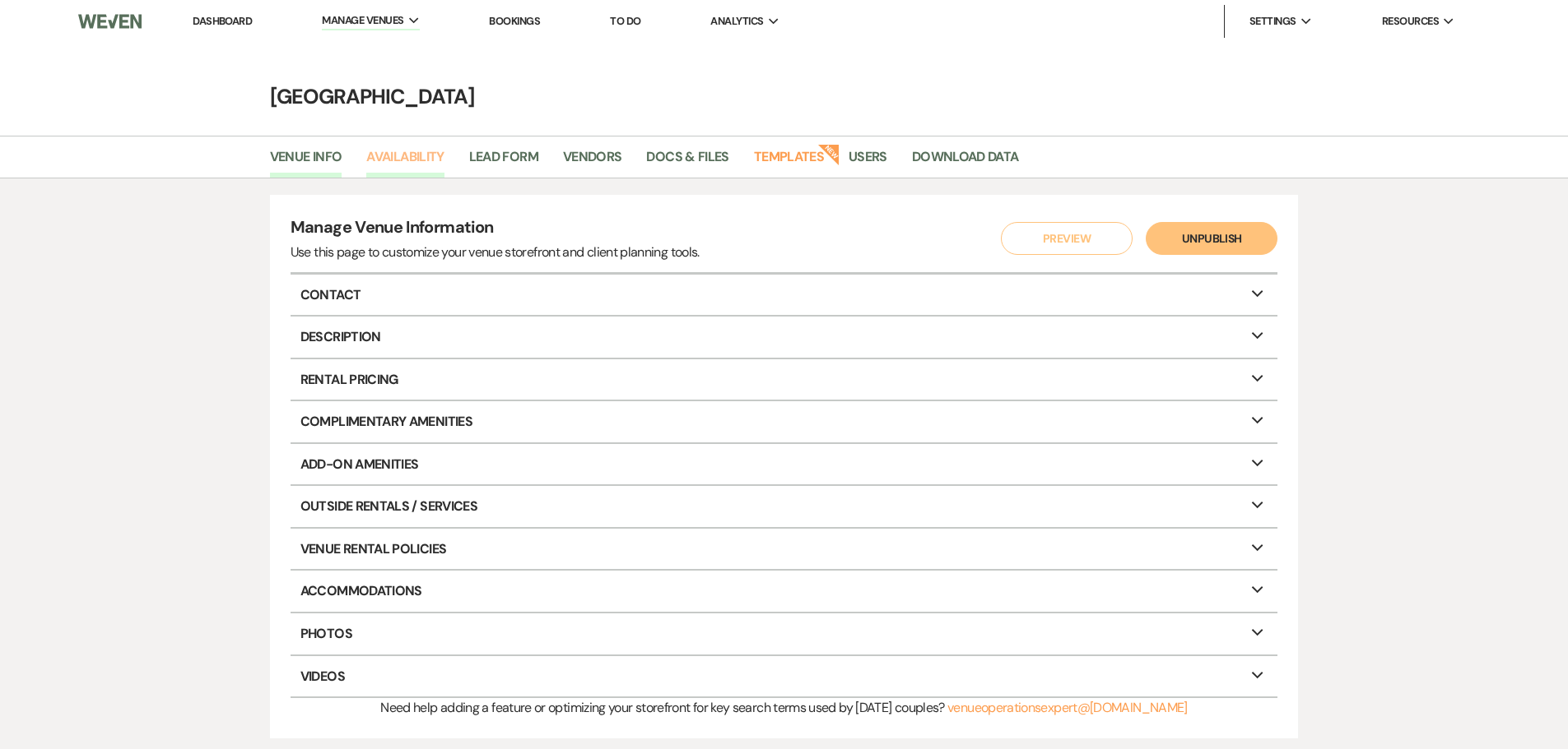
click at [411, 165] on link "Availability" at bounding box center [404, 162] width 78 height 31
select select "3"
select select "2026"
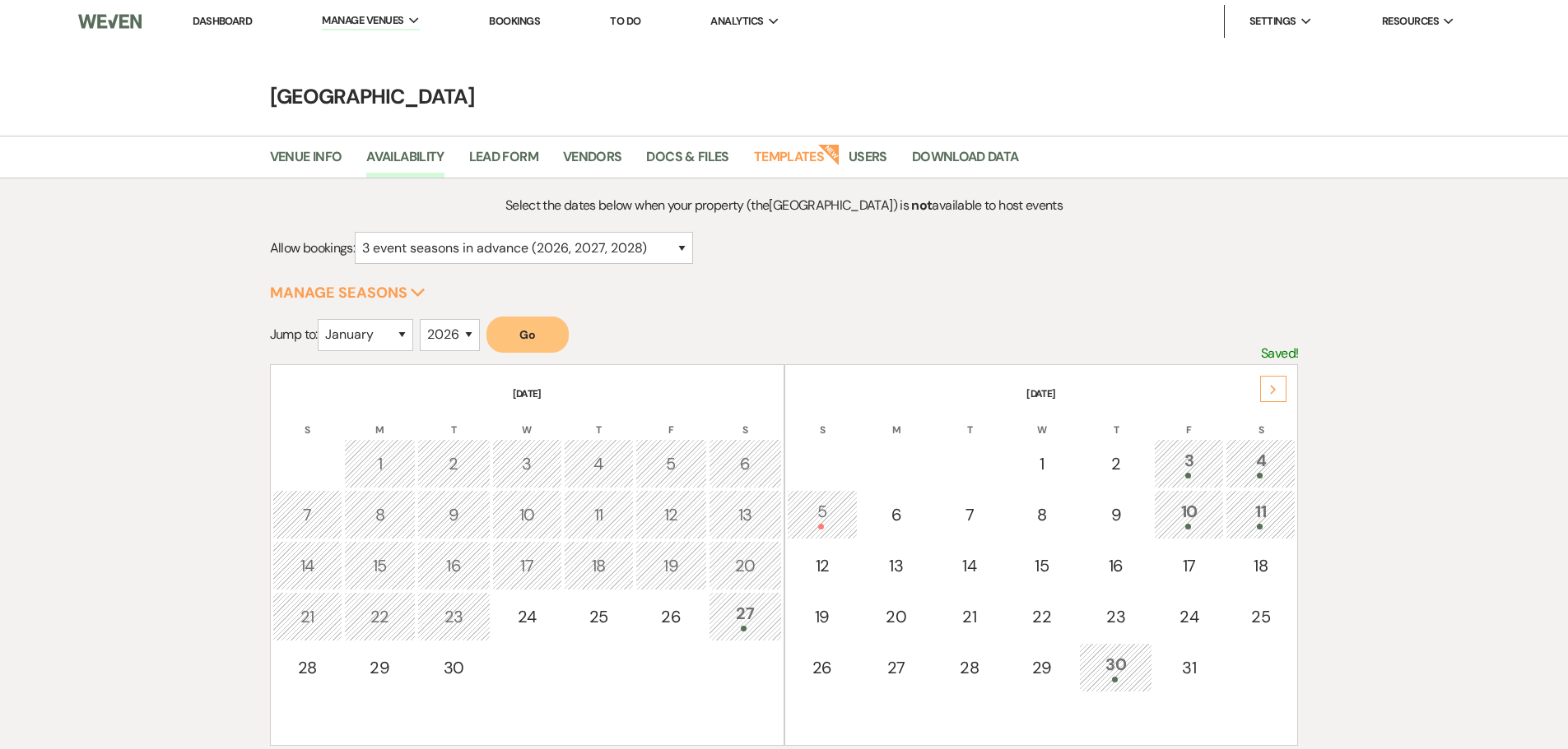
click at [1281, 388] on div "Next" at bounding box center [1274, 389] width 26 height 26
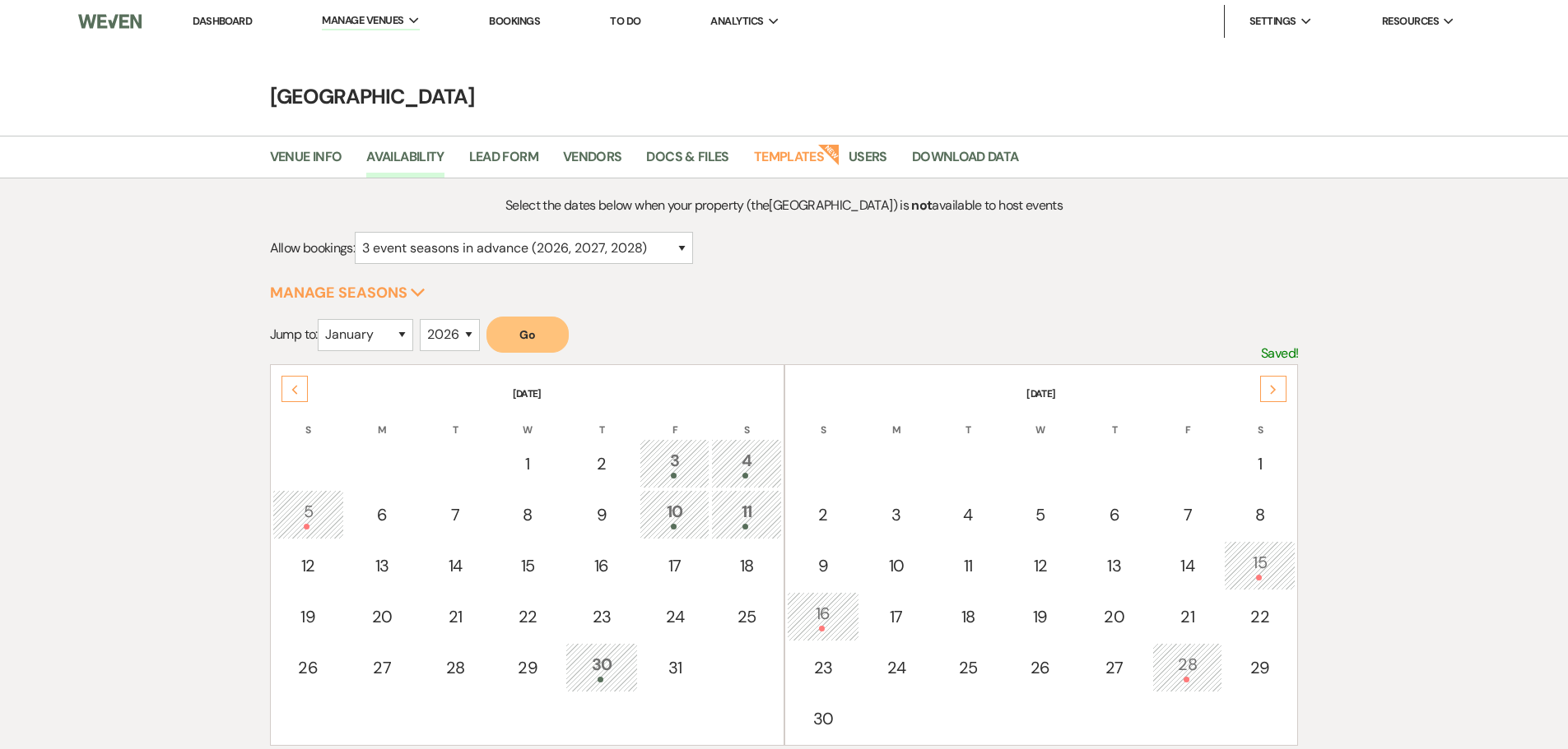
click at [1281, 388] on div "Next" at bounding box center [1274, 389] width 26 height 26
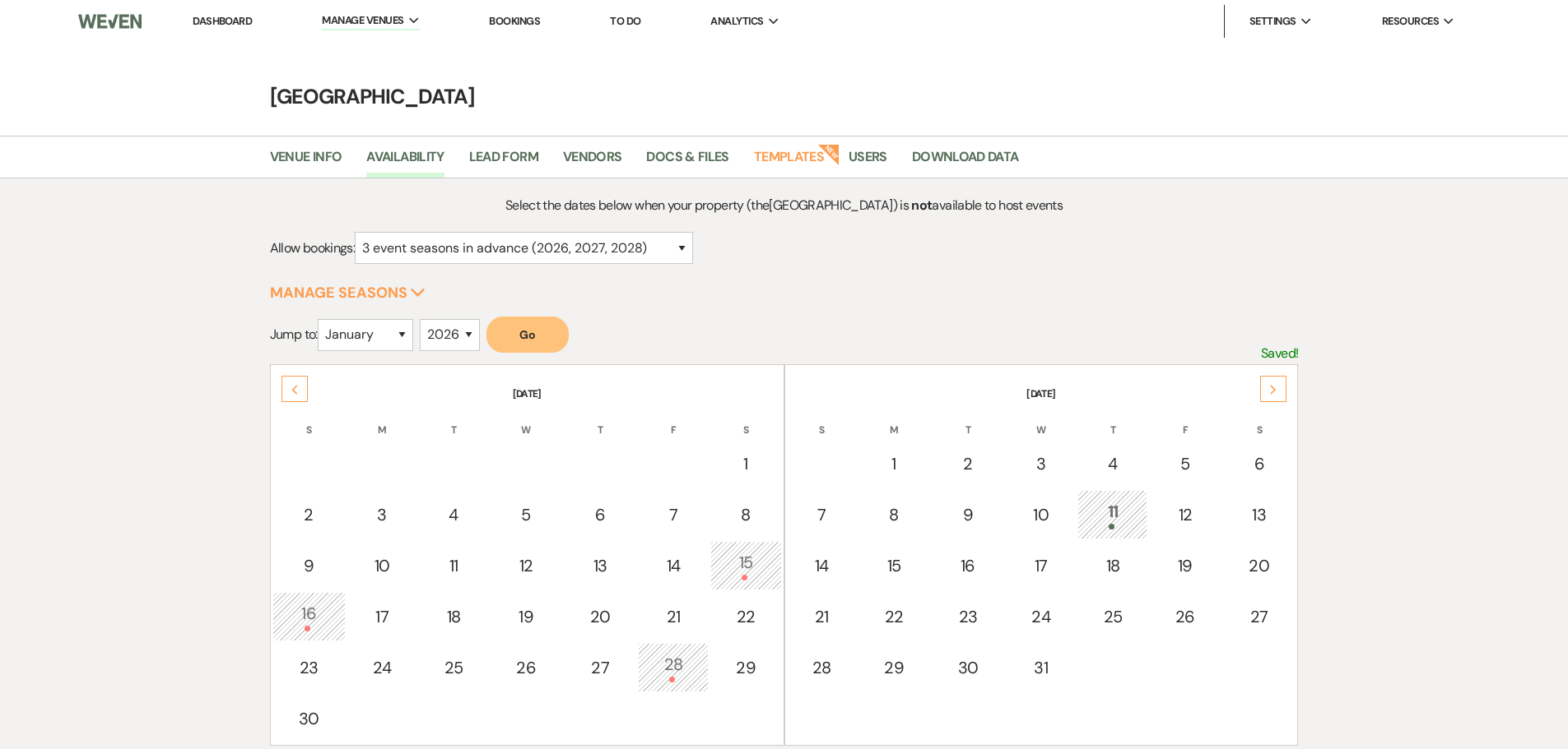
click at [1281, 388] on div "Next" at bounding box center [1274, 389] width 26 height 26
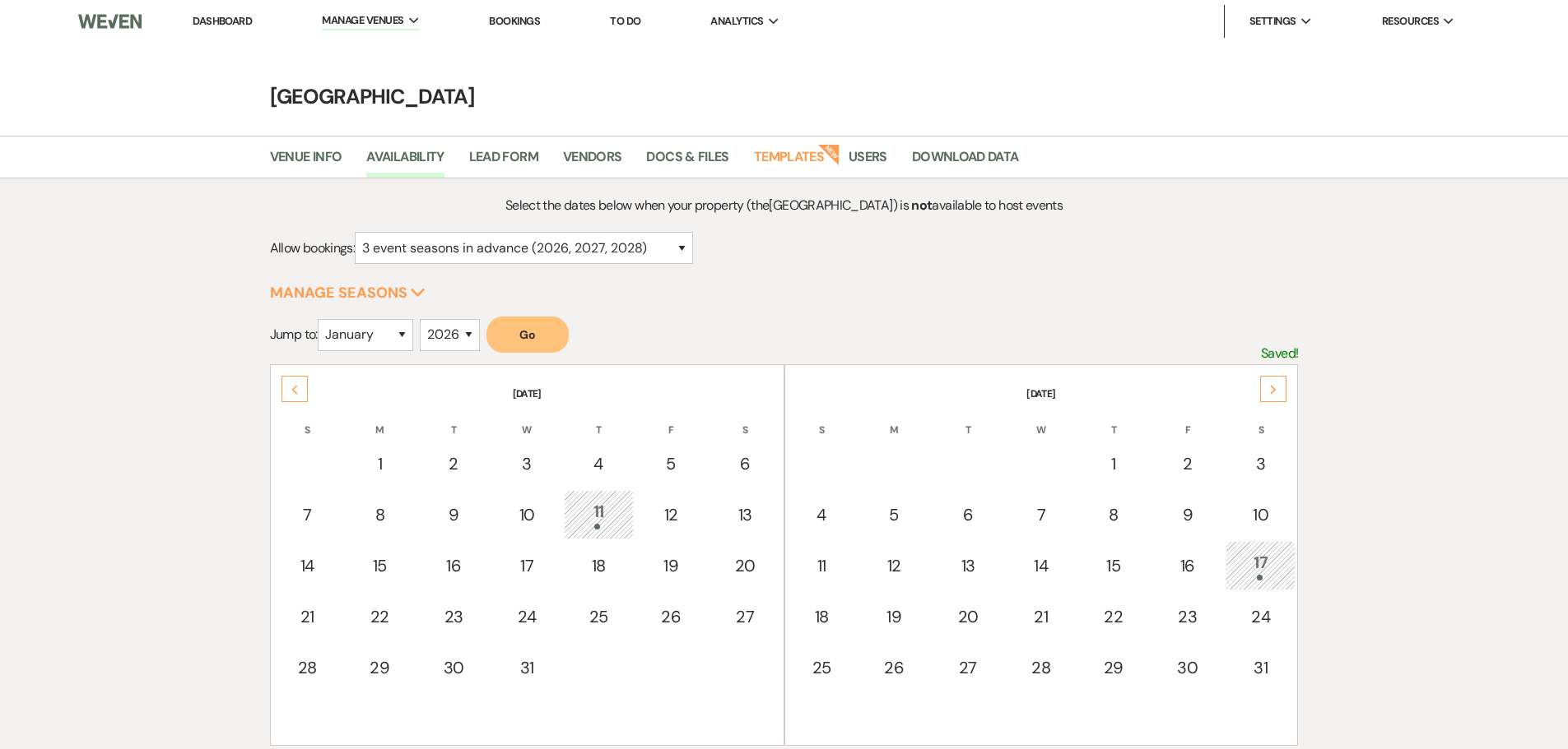
click at [1281, 388] on div "Next" at bounding box center [1274, 389] width 26 height 26
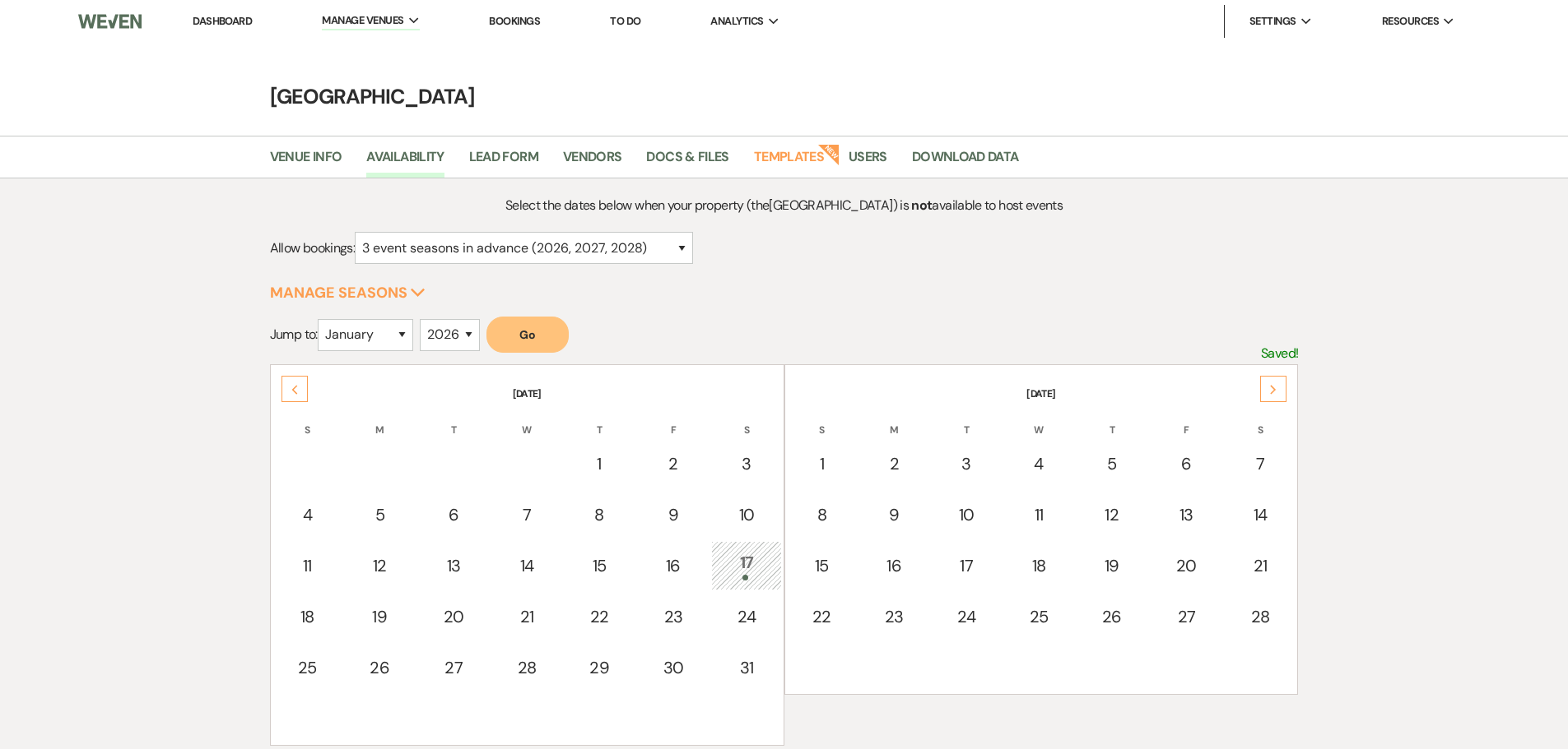
click at [1281, 388] on div "Next" at bounding box center [1274, 389] width 26 height 26
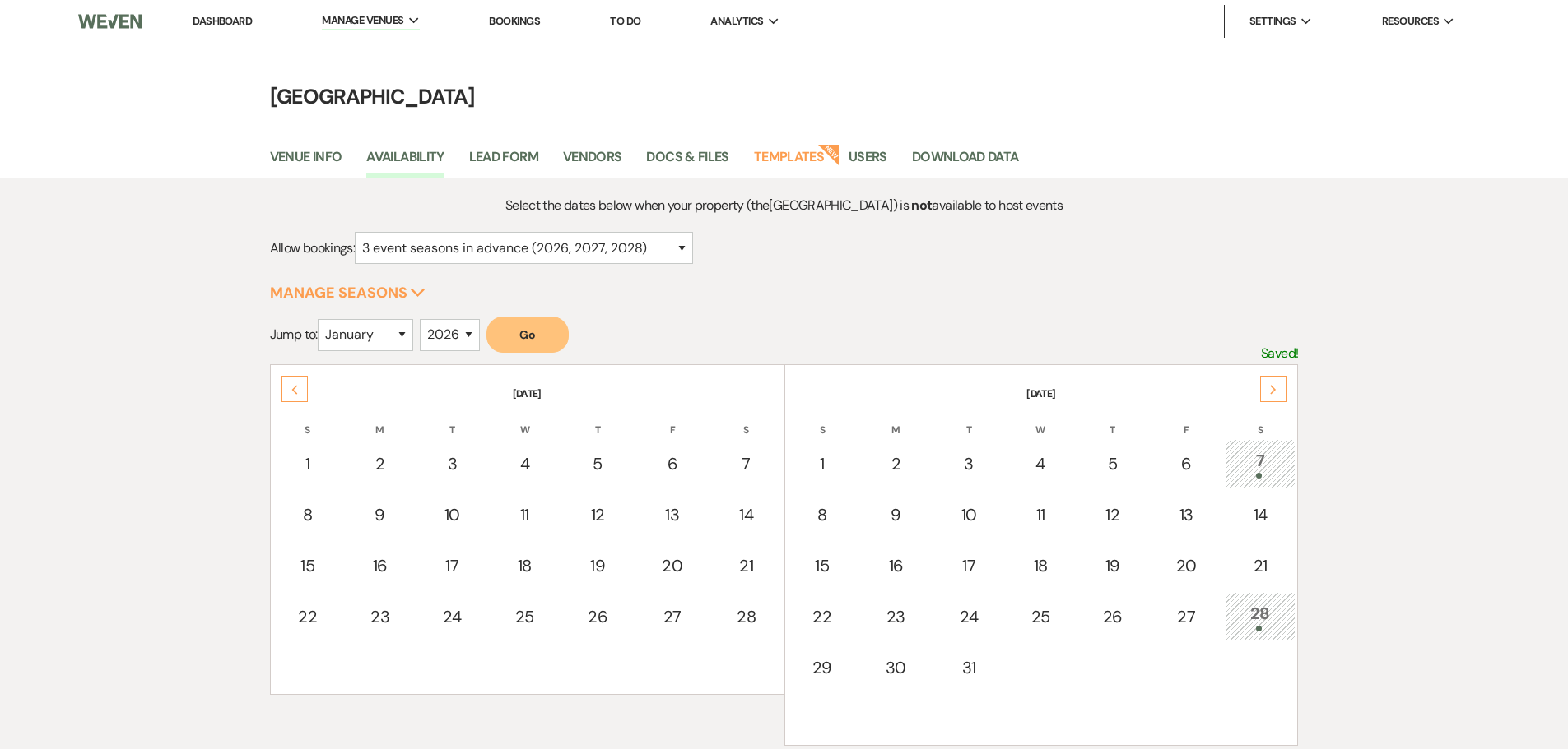
click at [1281, 388] on div "Next" at bounding box center [1274, 389] width 26 height 26
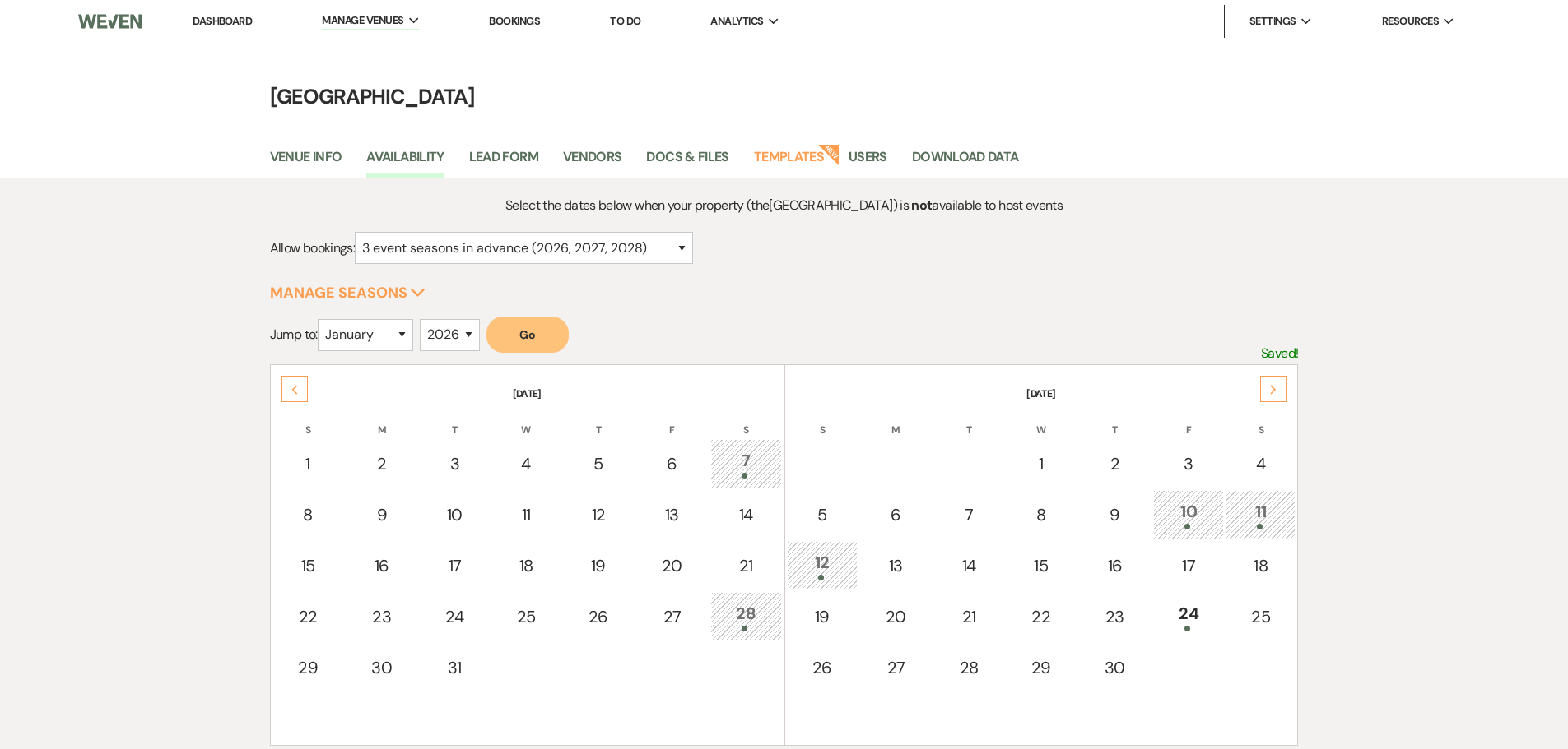
click at [1281, 388] on div "Next" at bounding box center [1274, 389] width 26 height 26
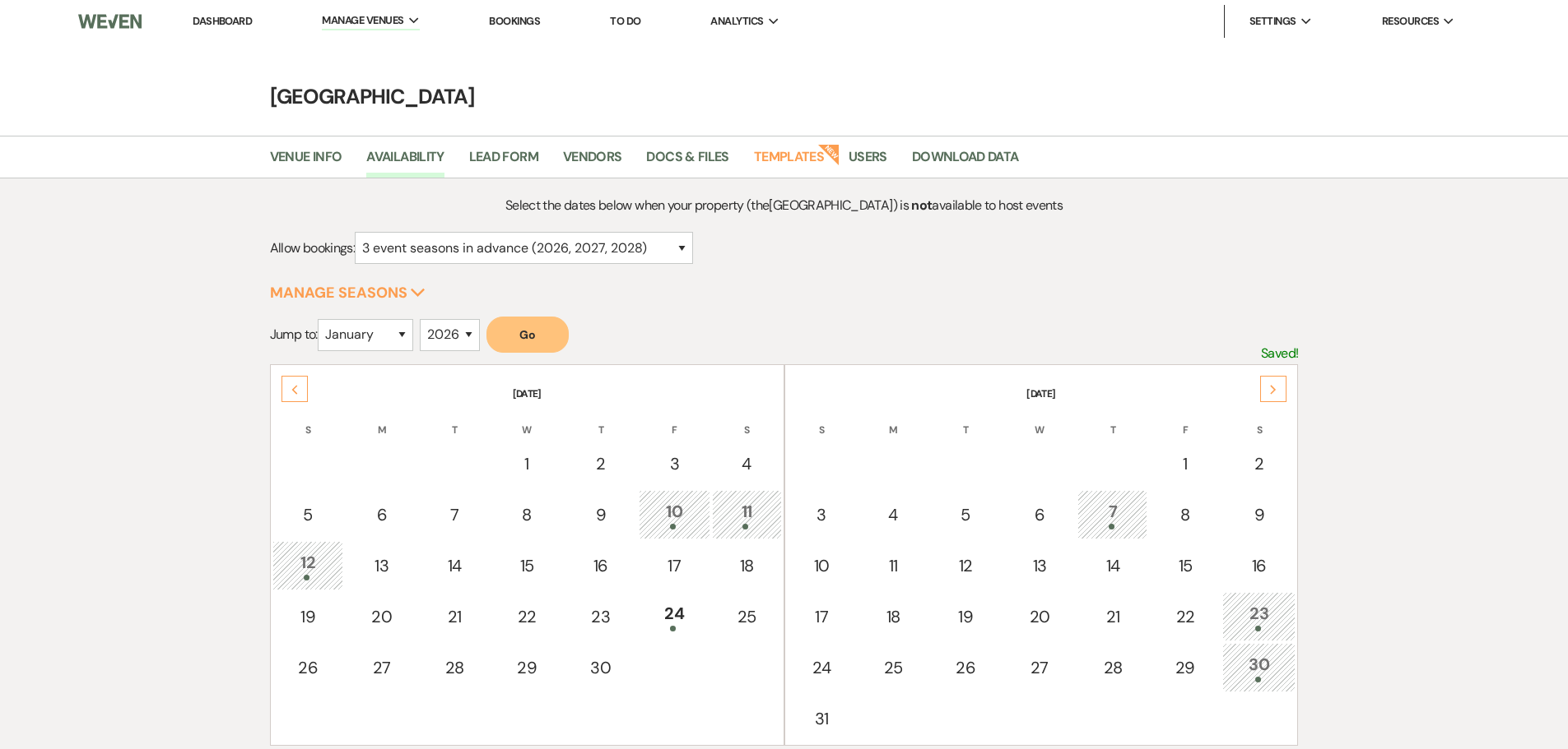
click at [1281, 388] on div "Next" at bounding box center [1274, 389] width 26 height 26
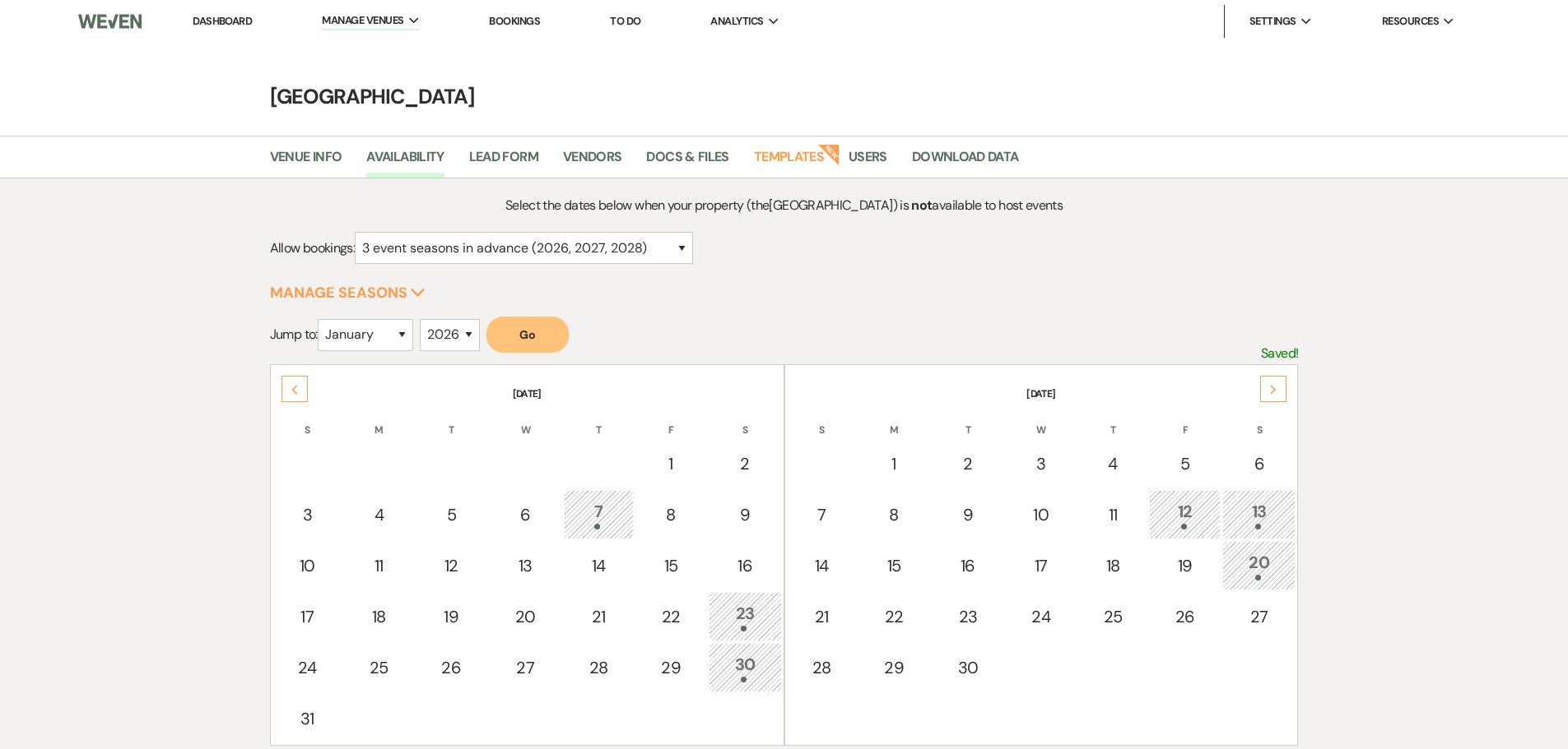
click at [1258, 574] on div "20" at bounding box center [1259, 565] width 55 height 31
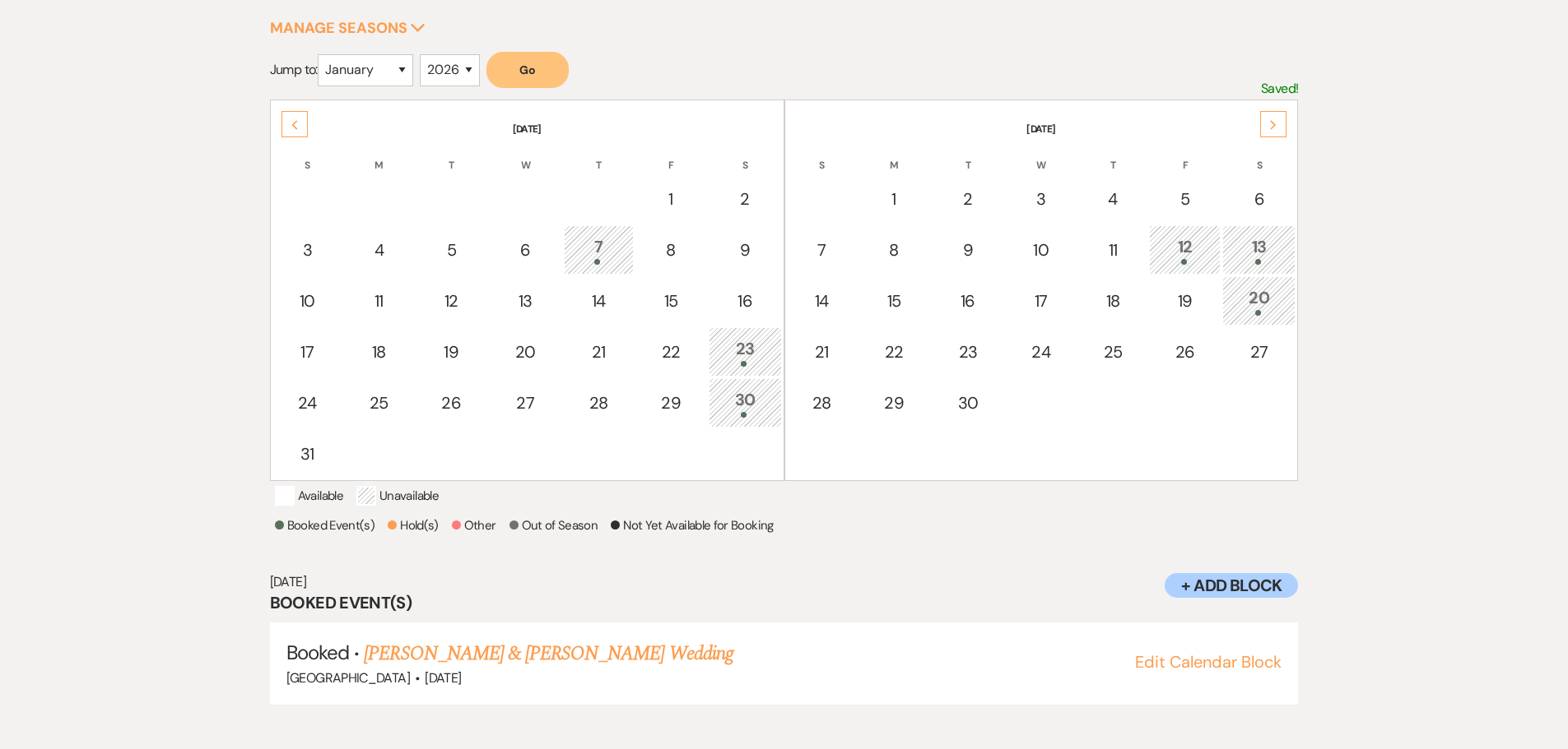
scroll to position [274, 0]
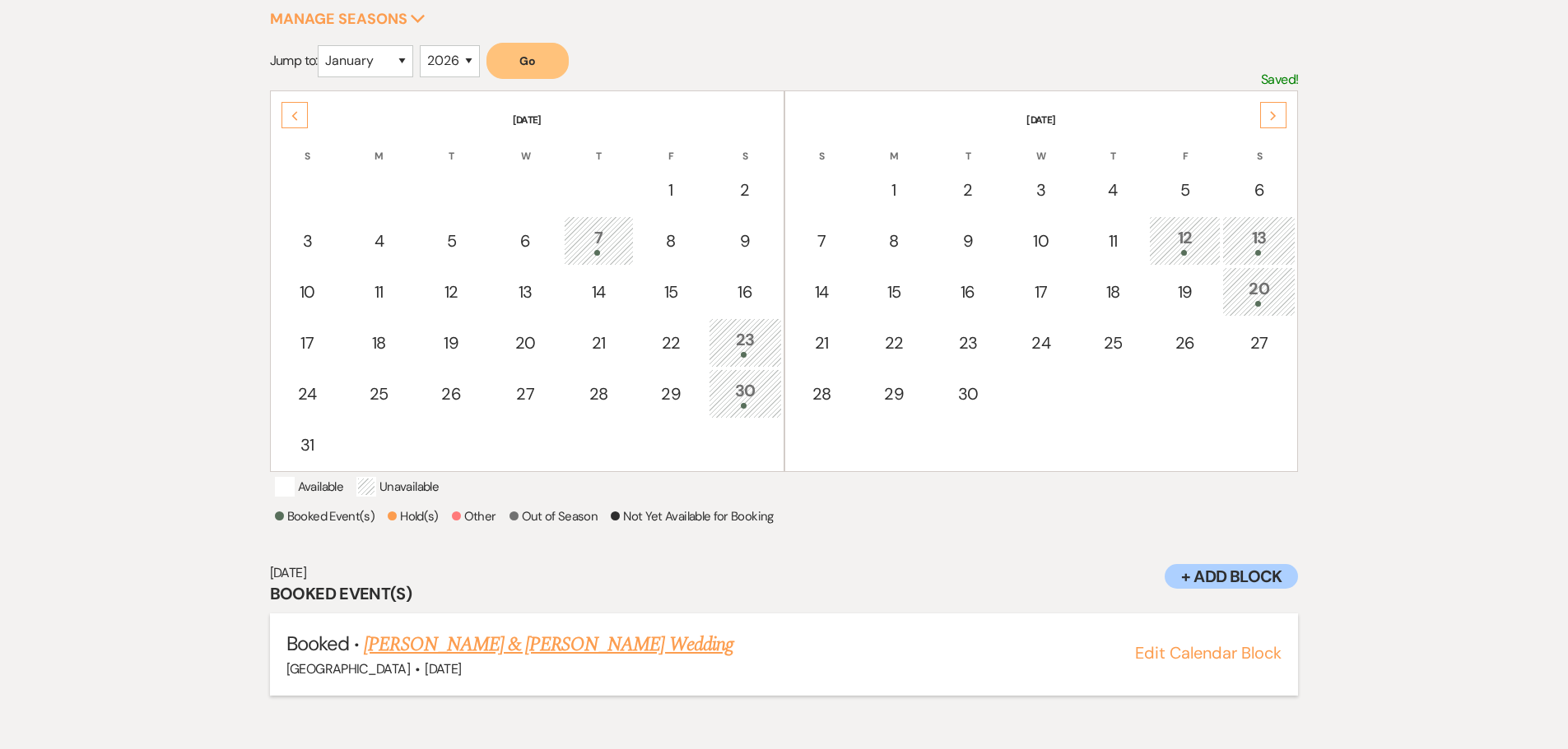
click at [595, 660] on link "[PERSON_NAME] & [PERSON_NAME] Wedding" at bounding box center [548, 645] width 369 height 30
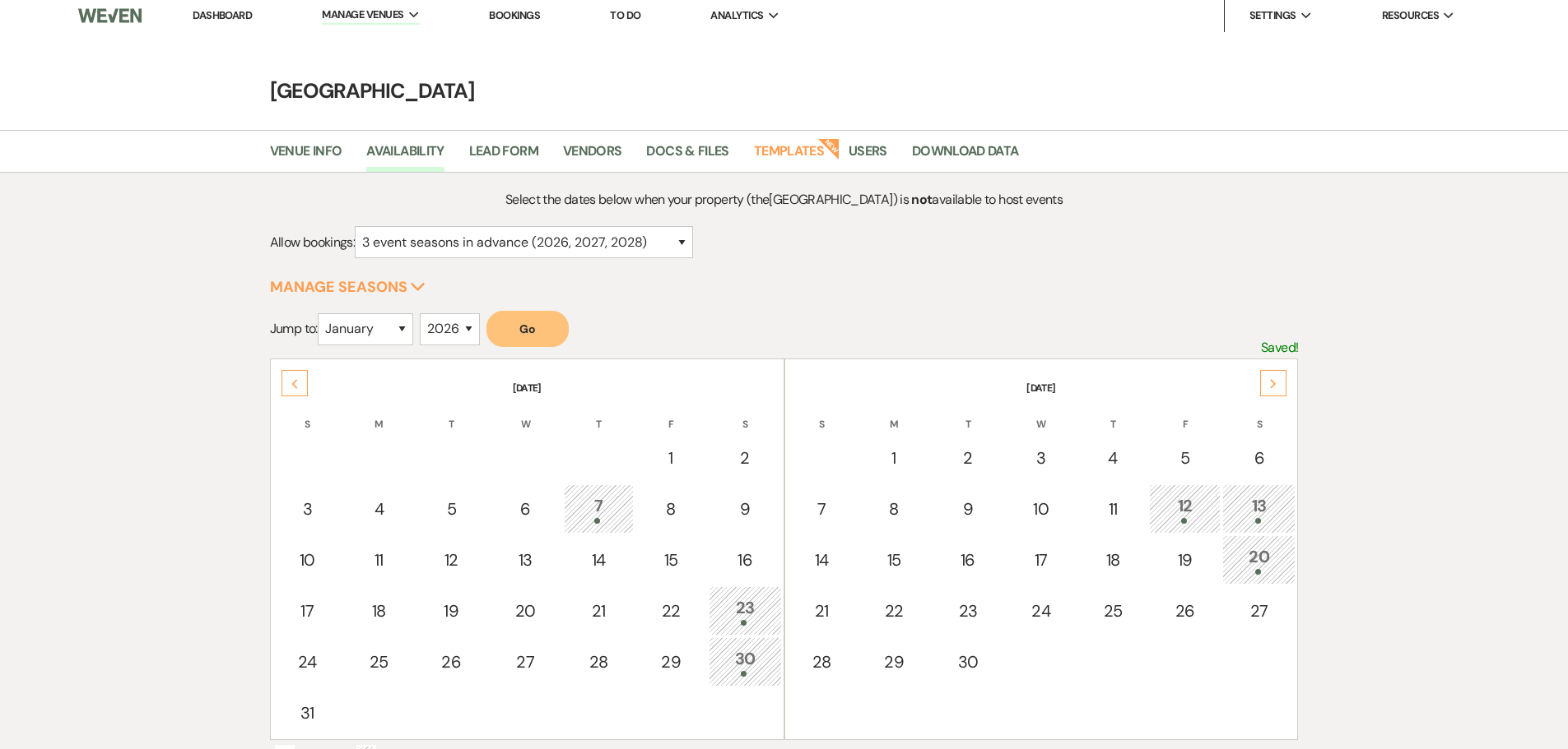
scroll to position [0, 0]
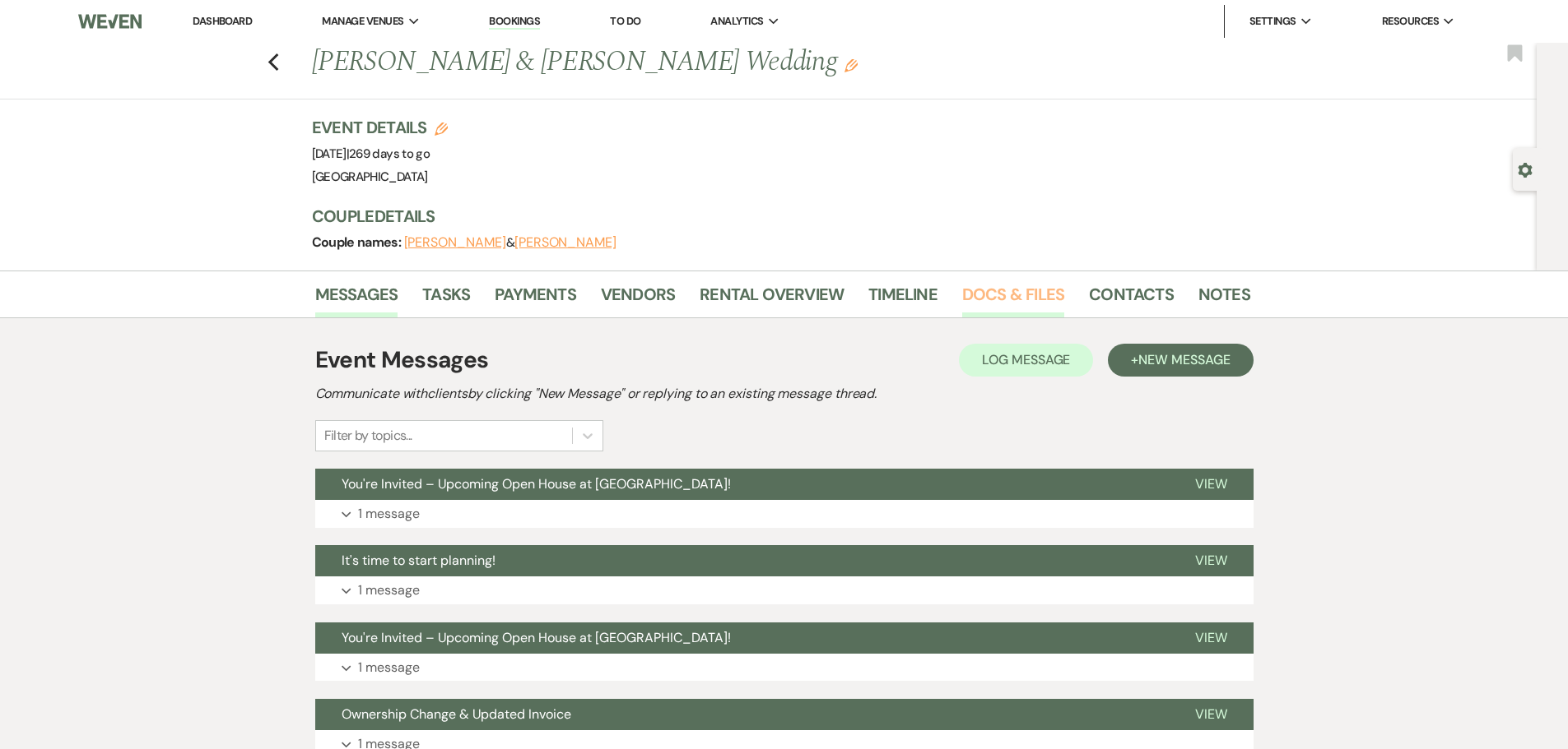
click at [997, 292] on link "Docs & Files" at bounding box center [1013, 299] width 102 height 36
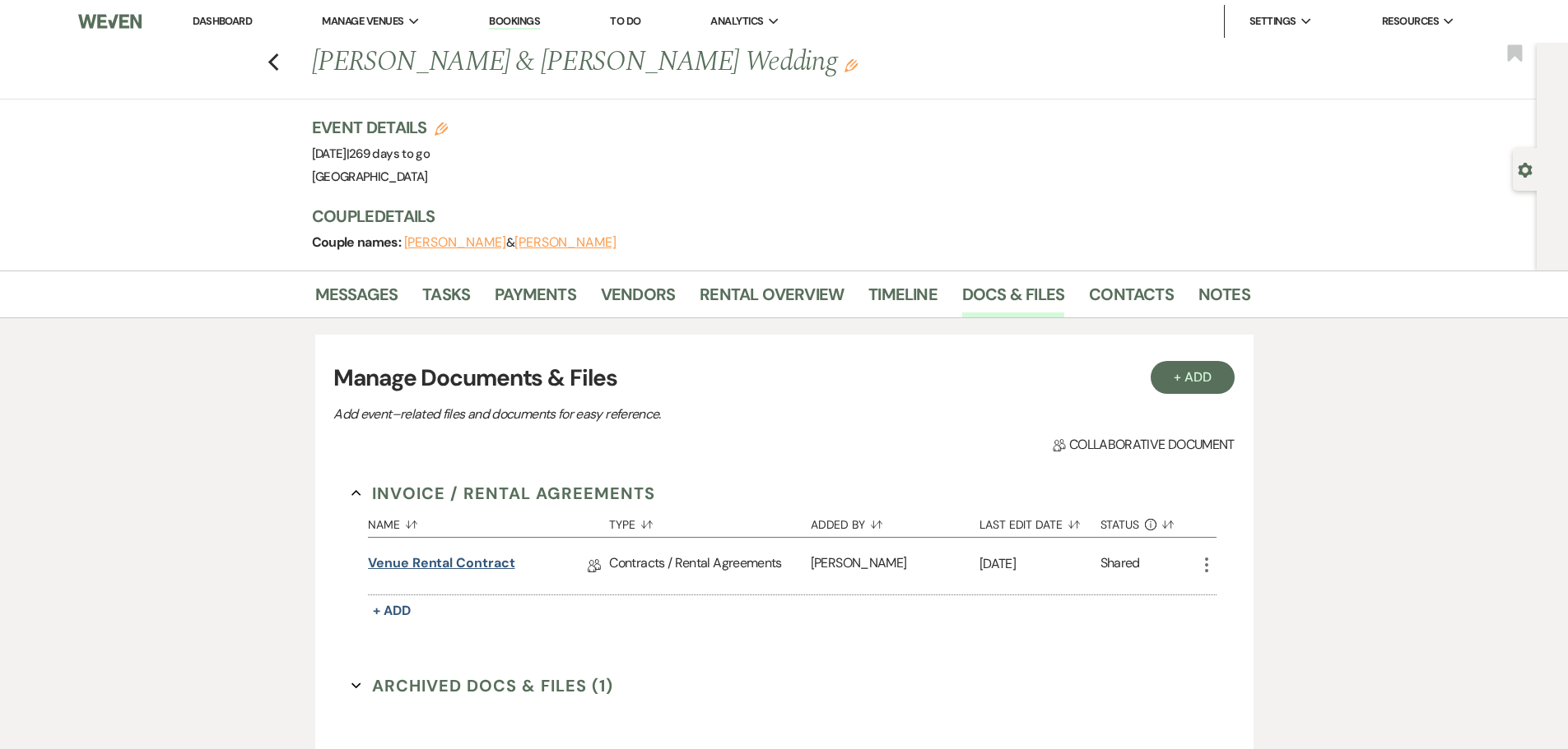
click at [429, 563] on link "Venue Rental Contract" at bounding box center [441, 566] width 147 height 25
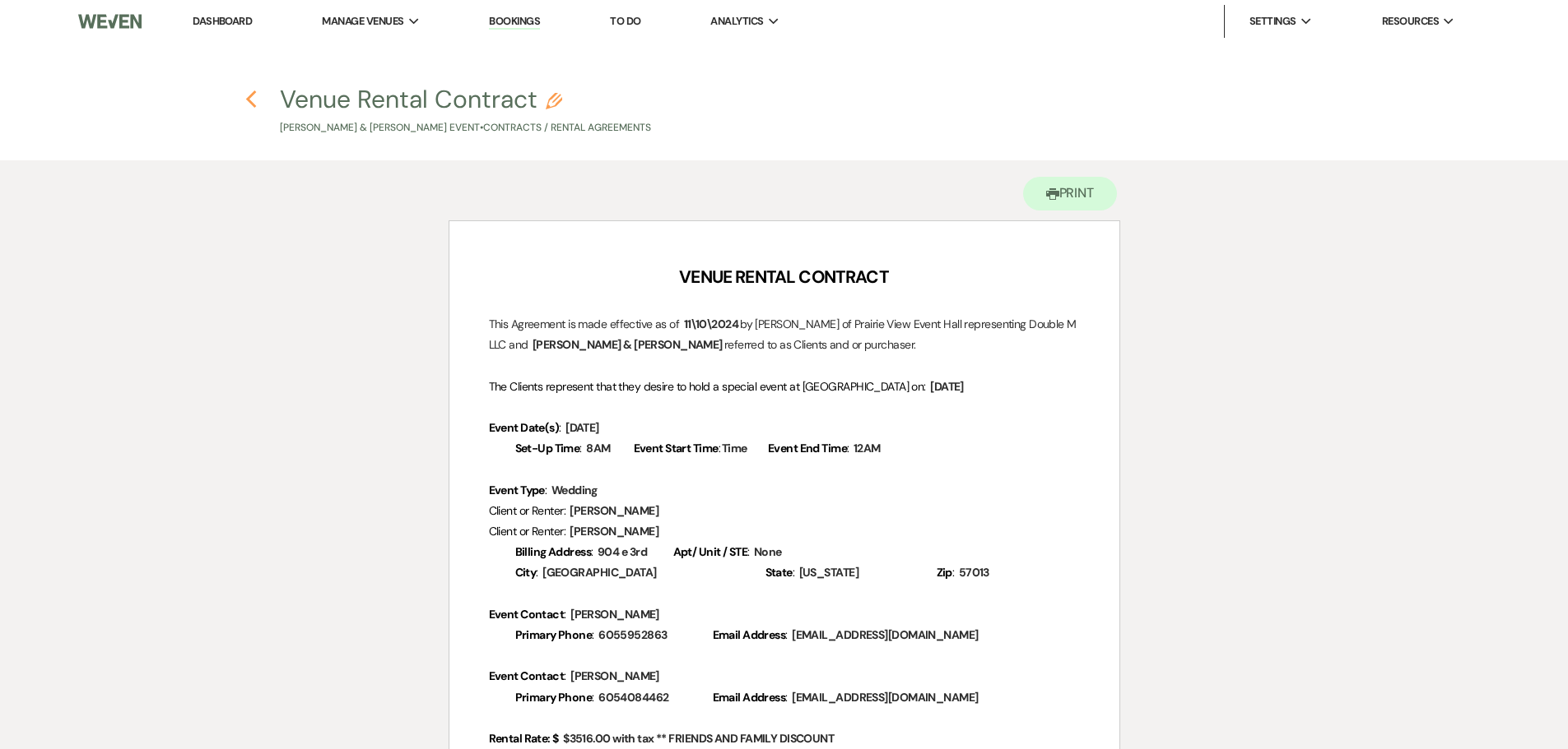
click at [252, 101] on icon "Previous" at bounding box center [252, 100] width 12 height 20
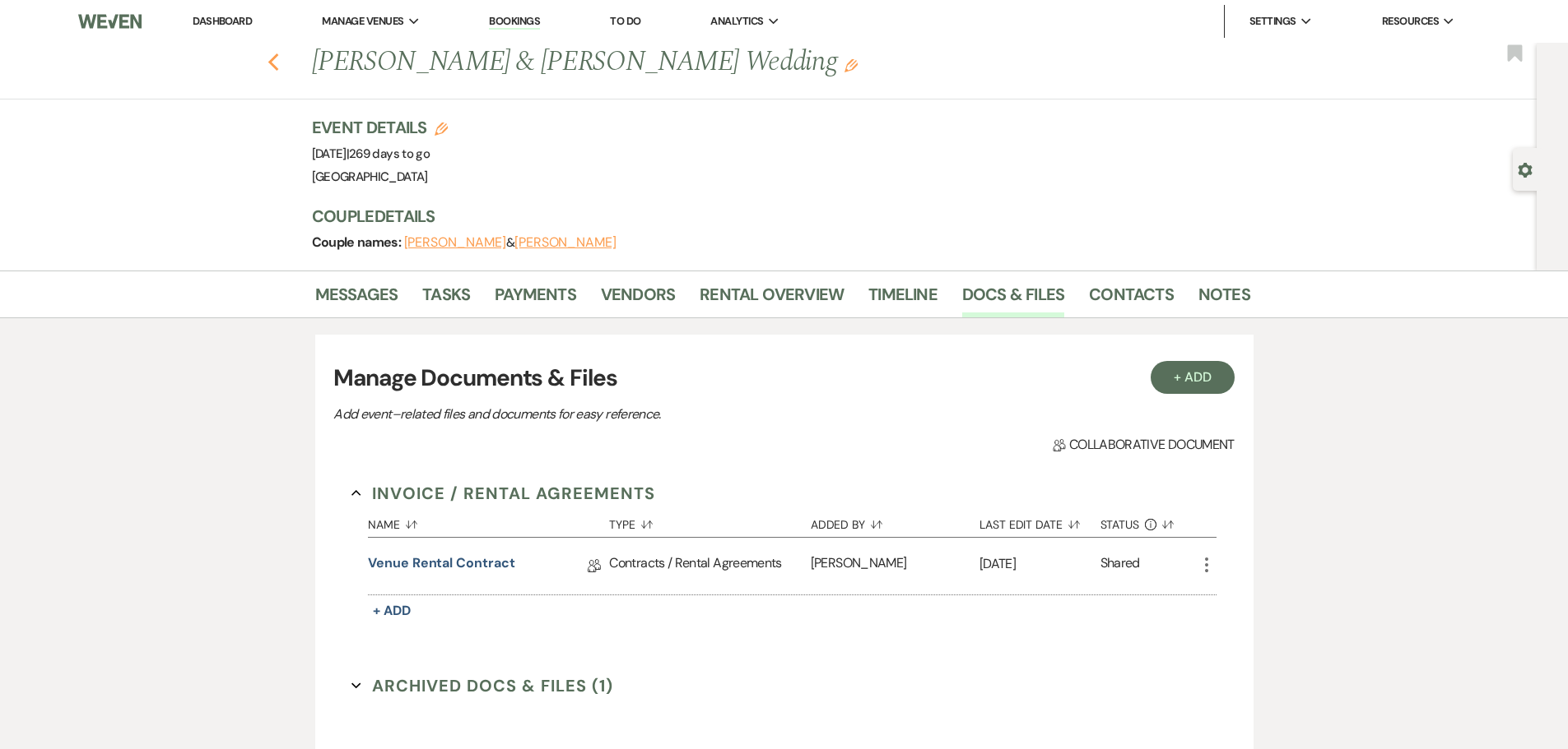
click at [278, 69] on icon "Previous" at bounding box center [273, 62] width 12 height 20
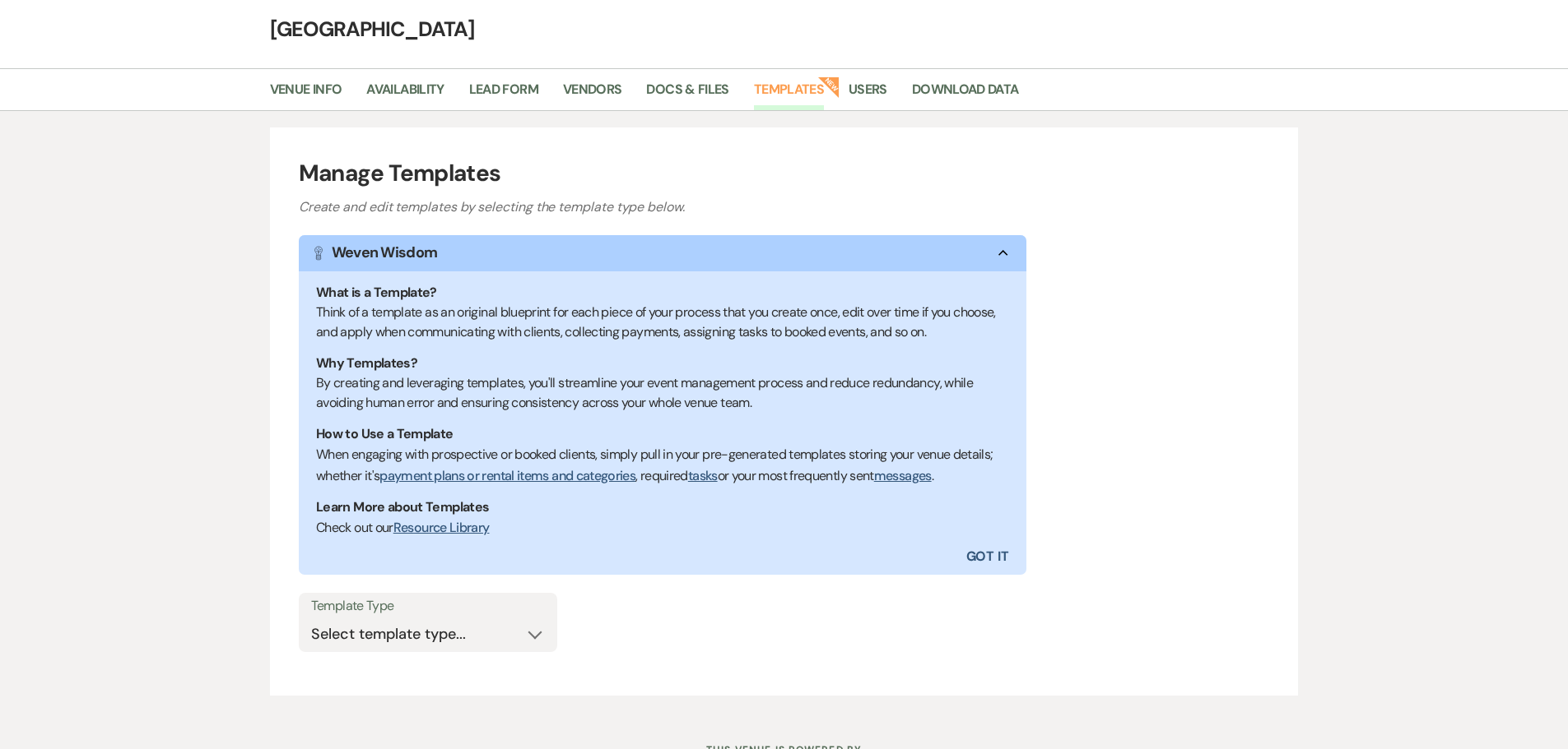
scroll to position [136, 0]
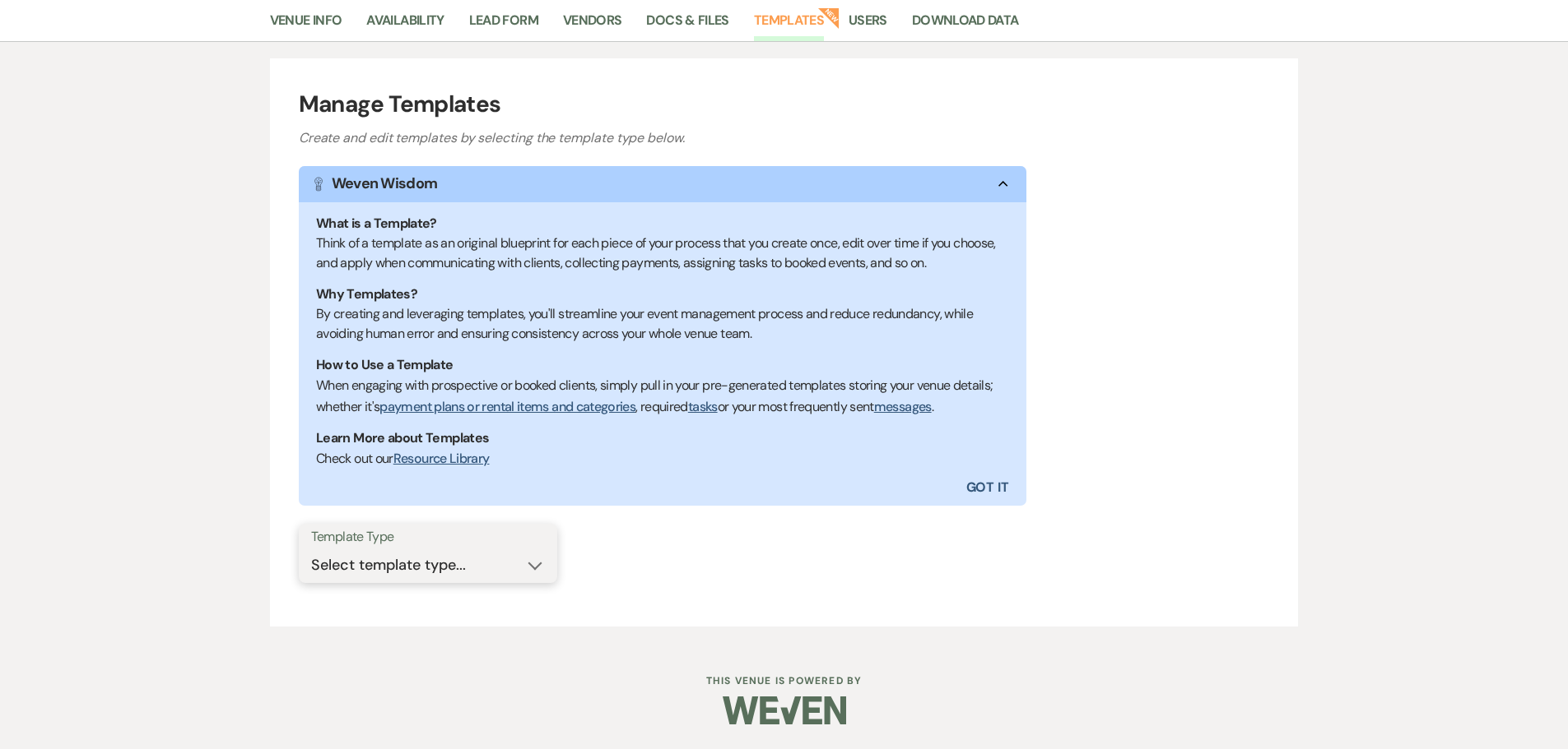
click at [449, 574] on select "Select template type... Task List Message Templates Payment Plan Inventory Item…" at bounding box center [428, 565] width 234 height 32
select select "Message Templates"
click at [311, 549] on select "Select template type... Task List Message Templates Payment Plan Inventory Item…" at bounding box center [428, 565] width 234 height 32
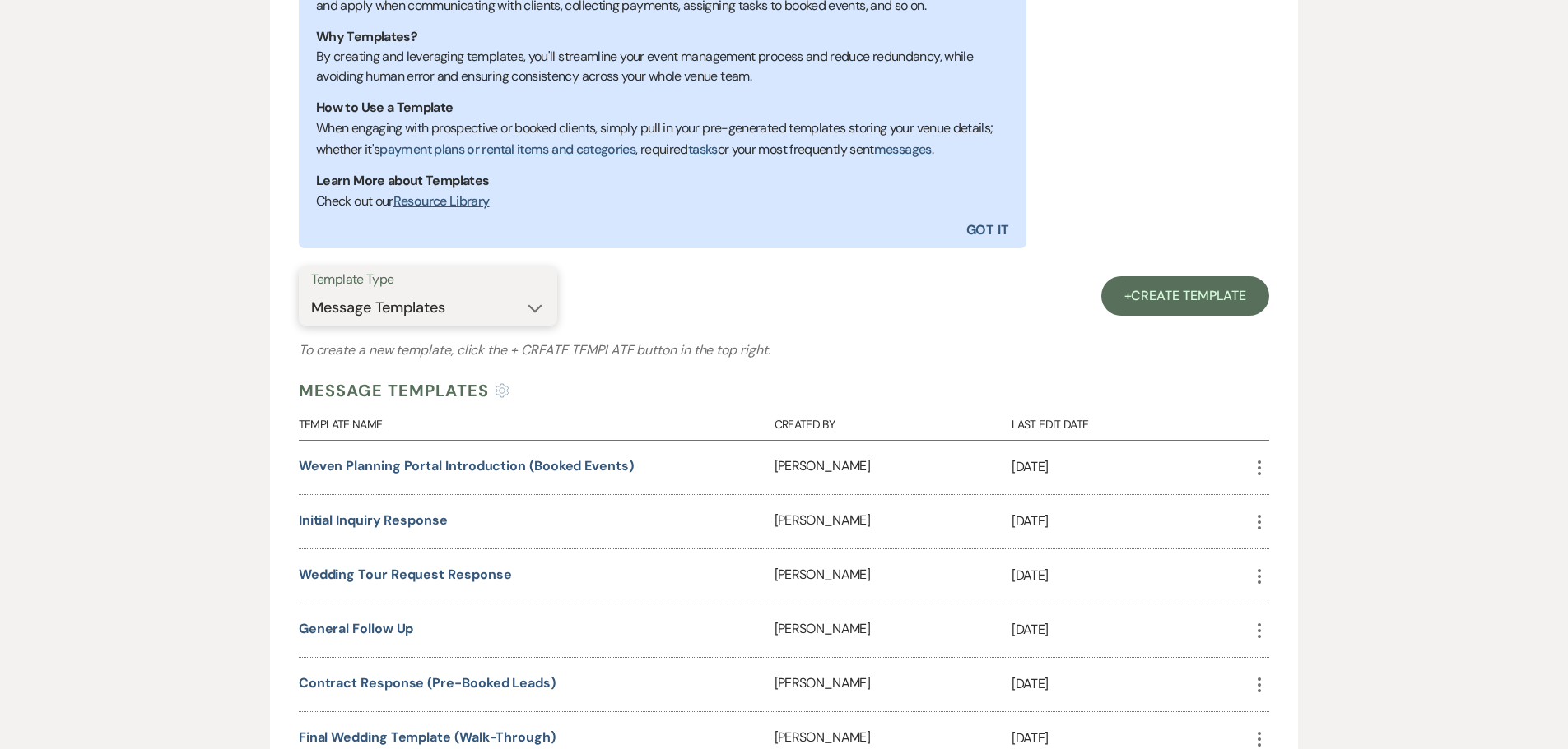
scroll to position [465, 0]
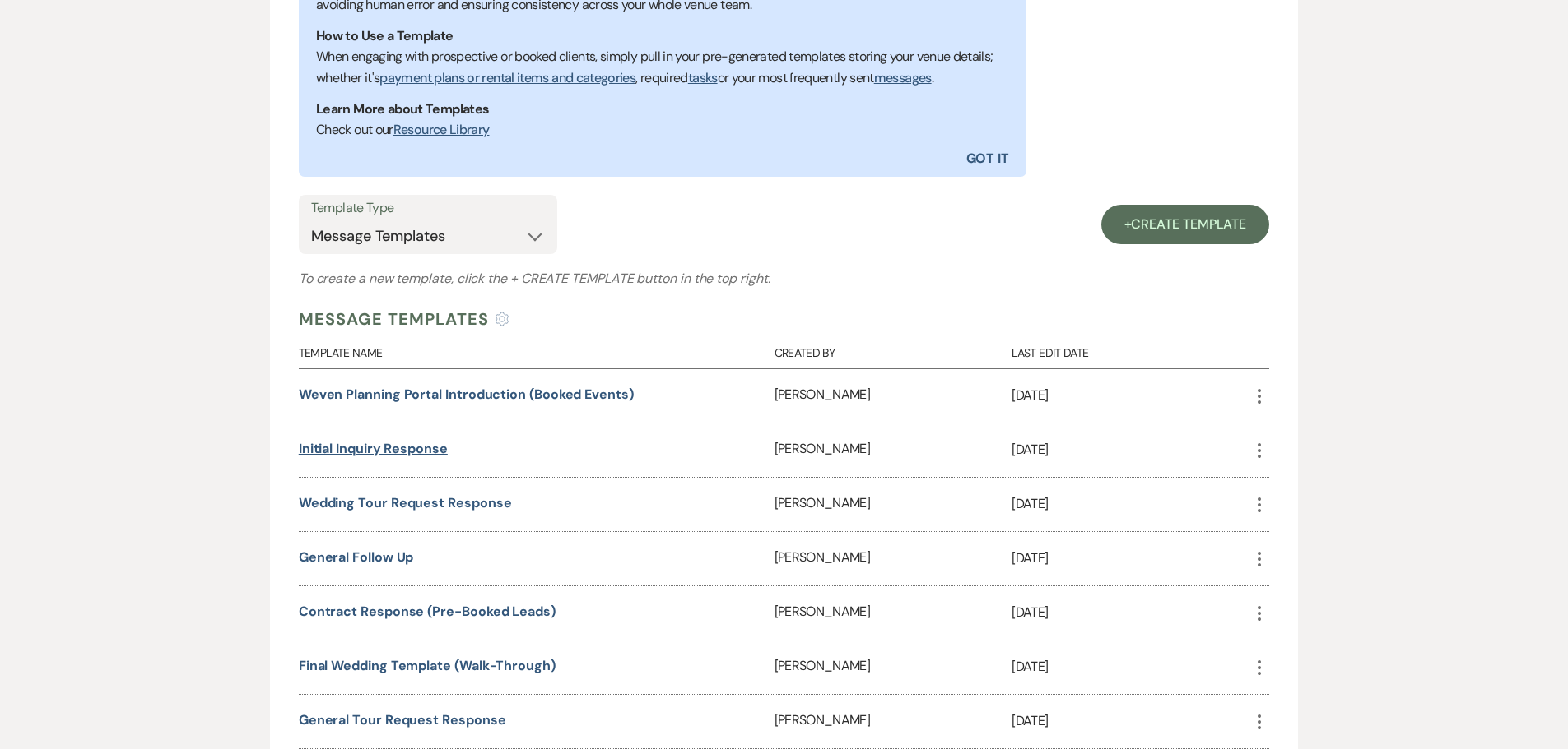
click at [378, 449] on link "Initial Inquiry Response" at bounding box center [373, 449] width 149 height 17
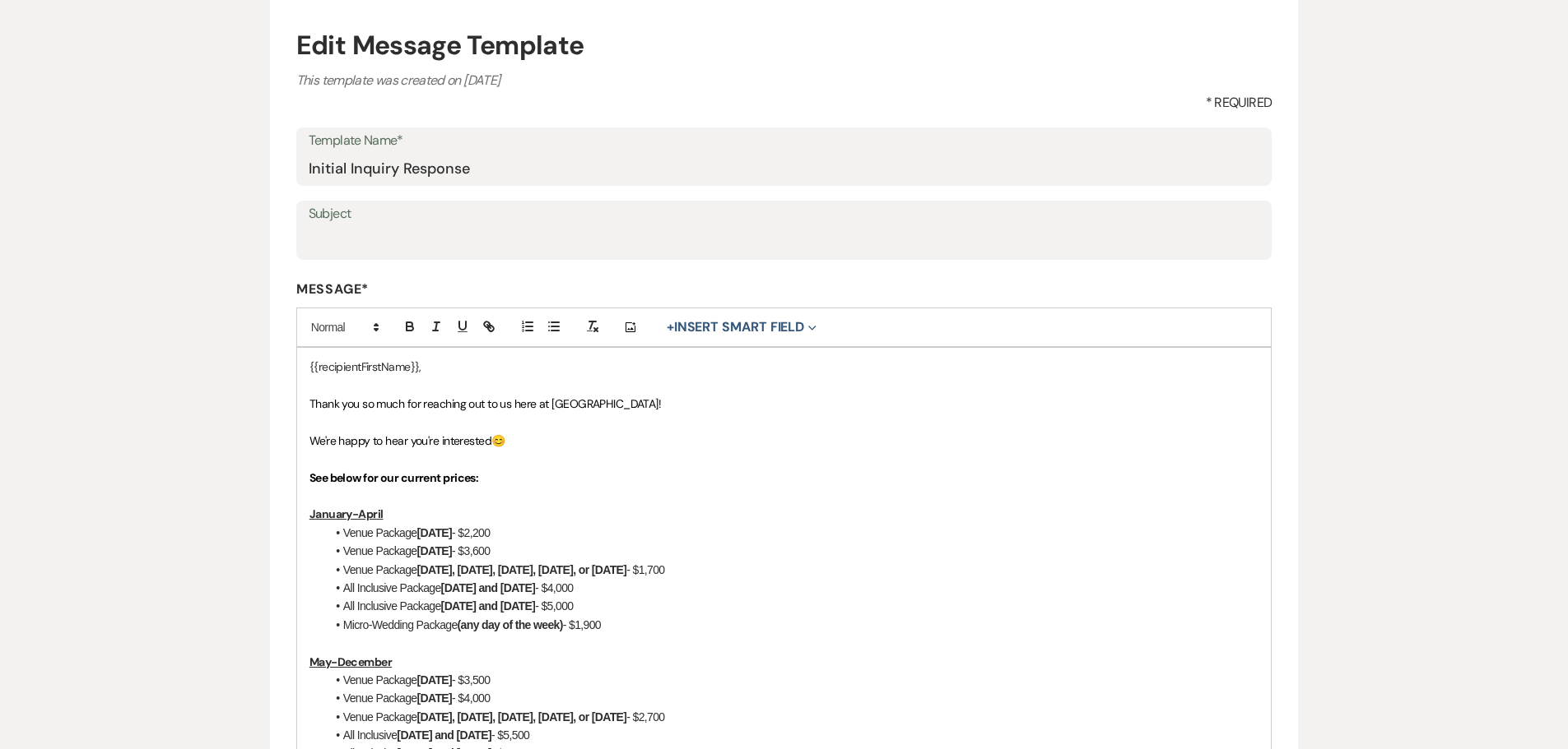
scroll to position [247, 0]
